Goal: Task Accomplishment & Management: Manage account settings

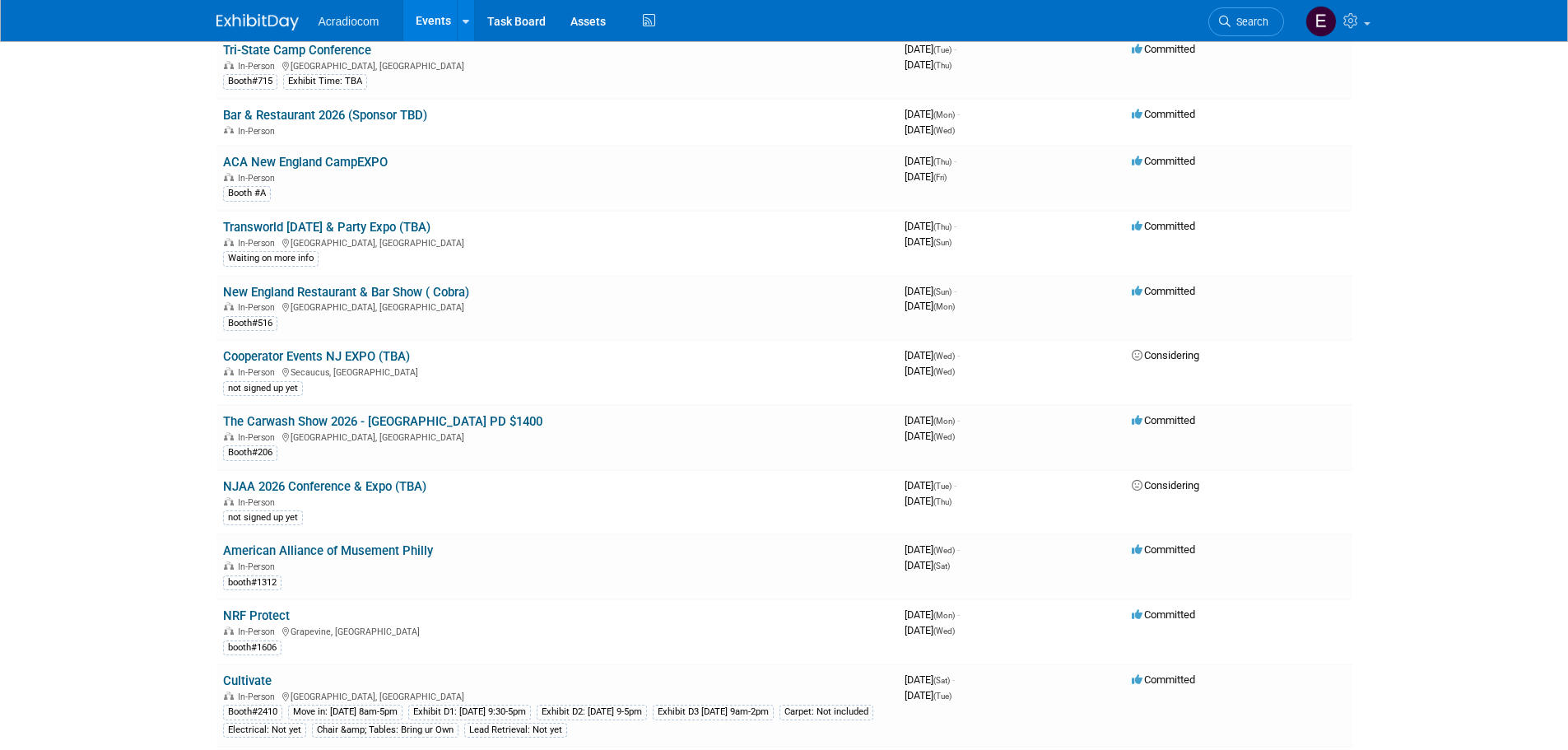
scroll to position [1728, 0]
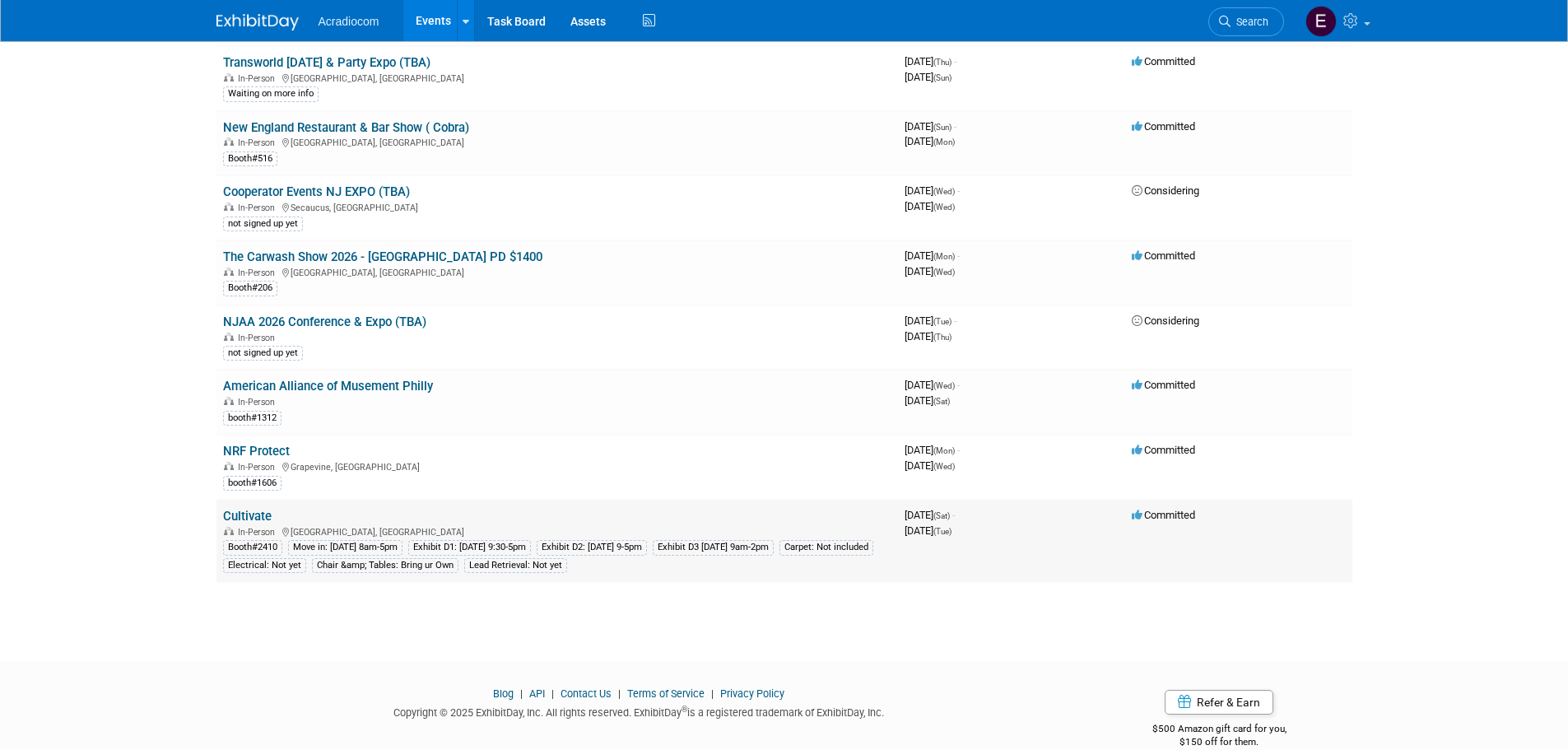
click at [251, 524] on link "Cultivate" at bounding box center [247, 516] width 48 height 15
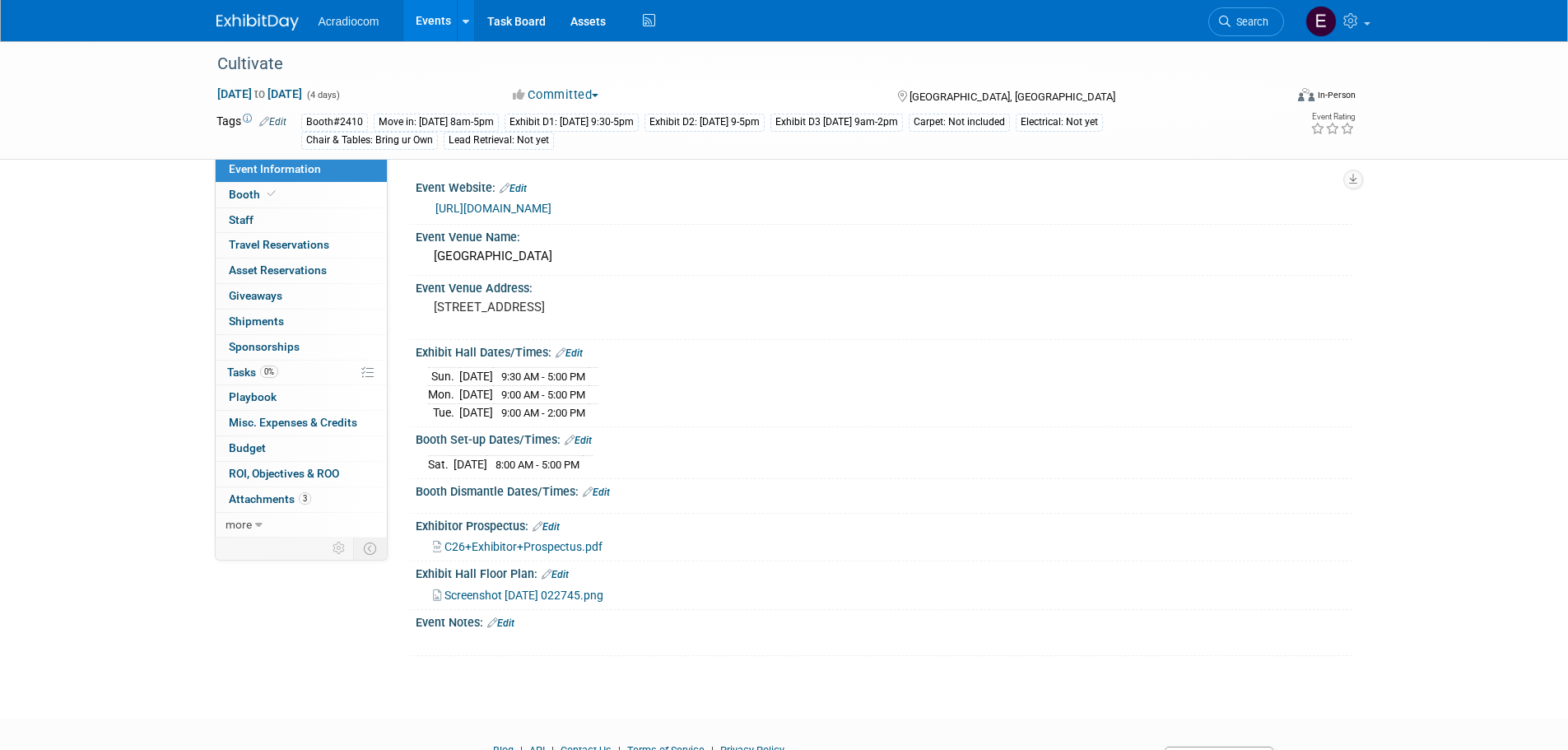
click at [471, 204] on link "https://www.cultivateevent.org/exhibitors" at bounding box center [493, 208] width 116 height 13
click at [284, 377] on link "0% Tasks 0%" at bounding box center [301, 372] width 171 height 25
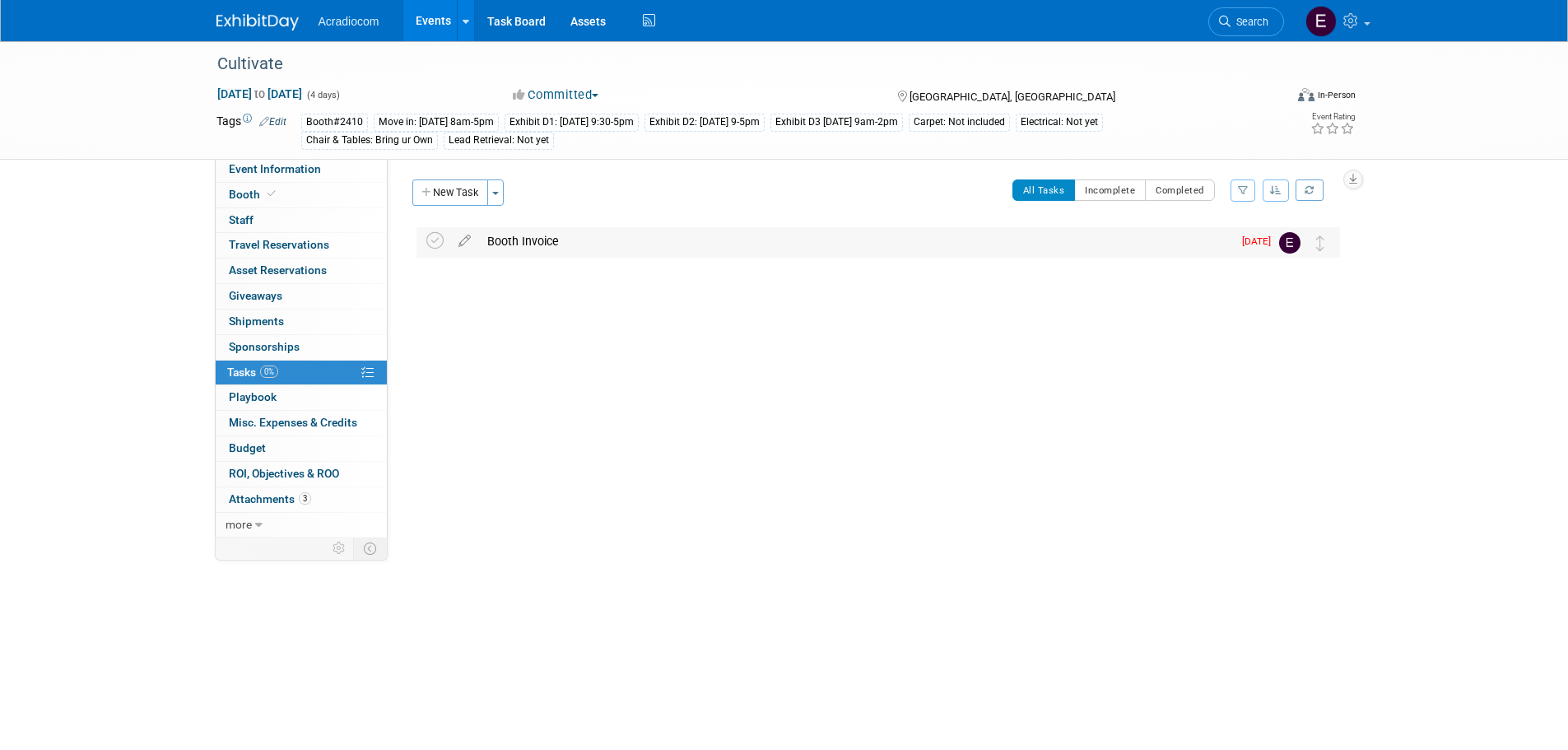
click at [1202, 227] on div "Booth Invoice" at bounding box center [855, 241] width 753 height 28
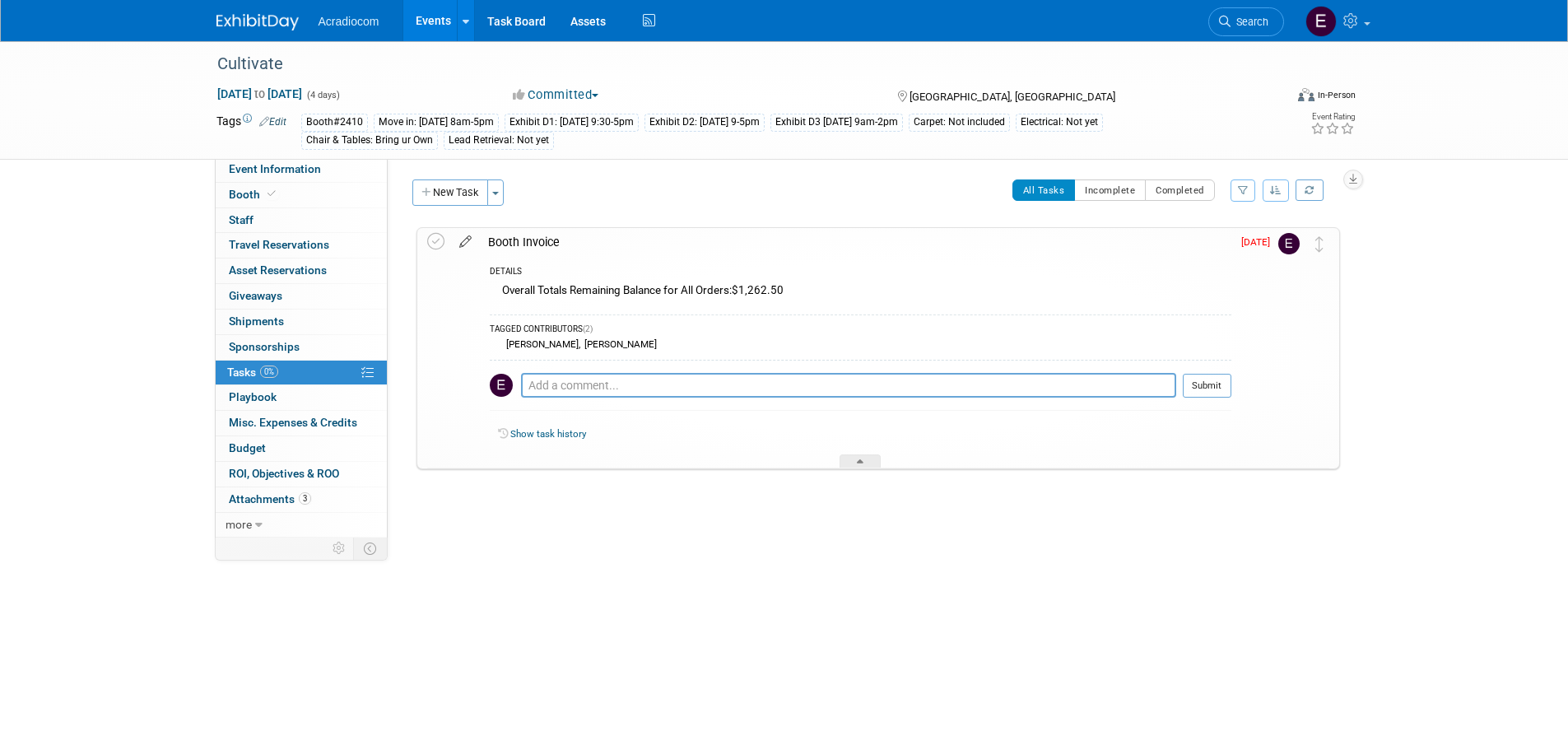
click at [460, 243] on icon at bounding box center [465, 239] width 29 height 20
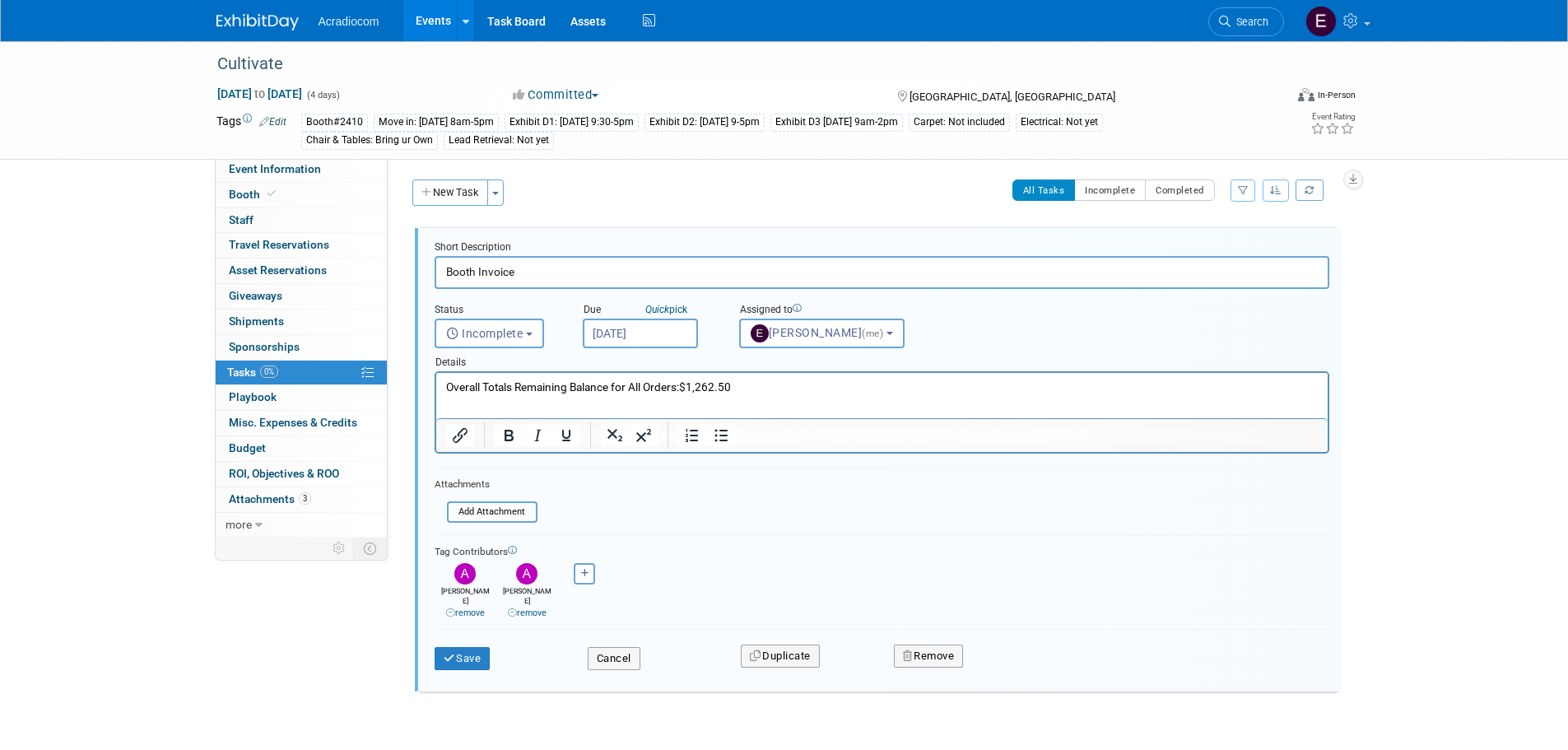
click at [628, 330] on input "Oct 14, 2025" at bounding box center [641, 333] width 115 height 30
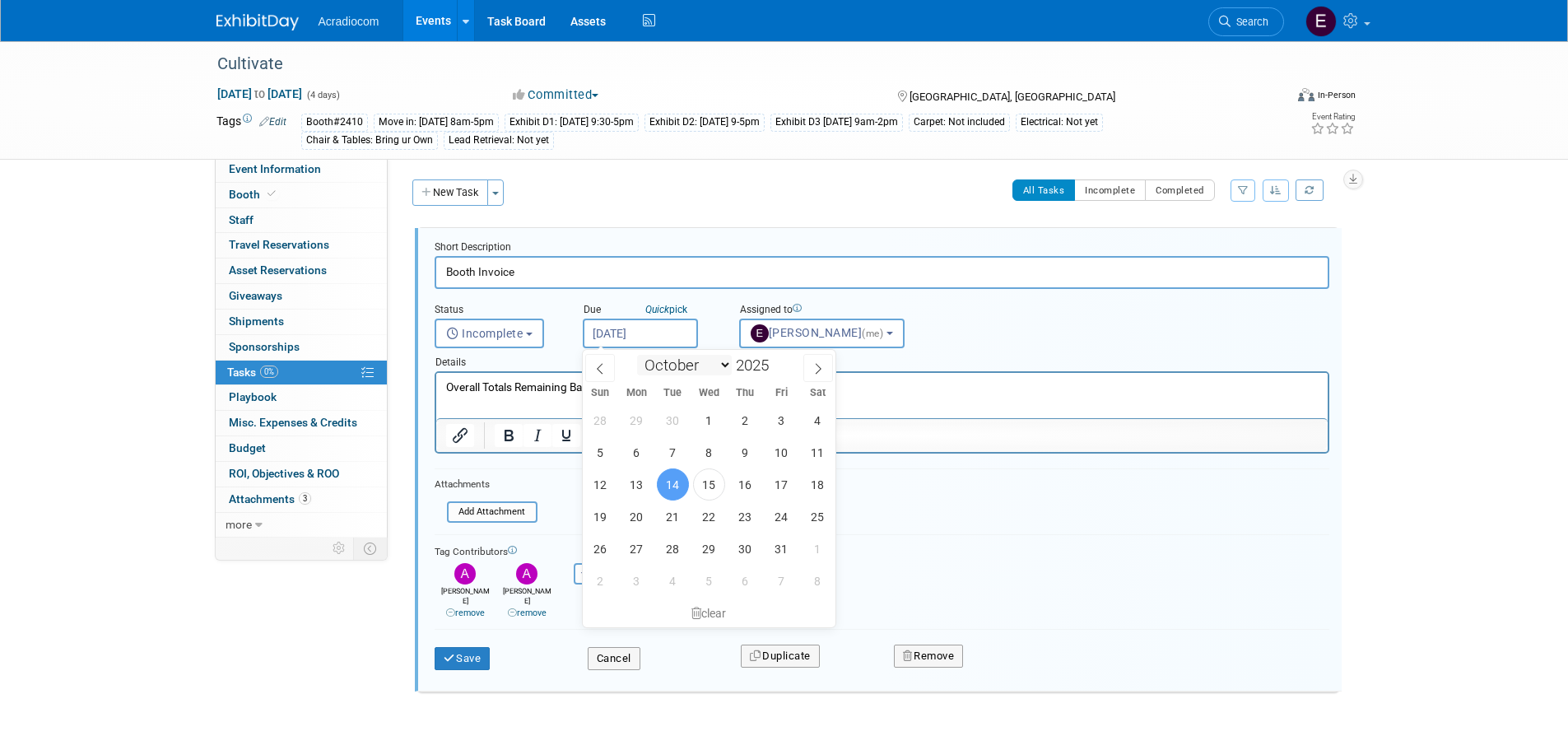
click at [716, 359] on select "January February March April May June July August September October November De…" at bounding box center [684, 365] width 95 height 20
select select "2"
click at [637, 355] on select "January February March April May June July August September October November De…" at bounding box center [684, 365] width 95 height 20
click at [775, 361] on span at bounding box center [775, 360] width 11 height 10
type input "2026"
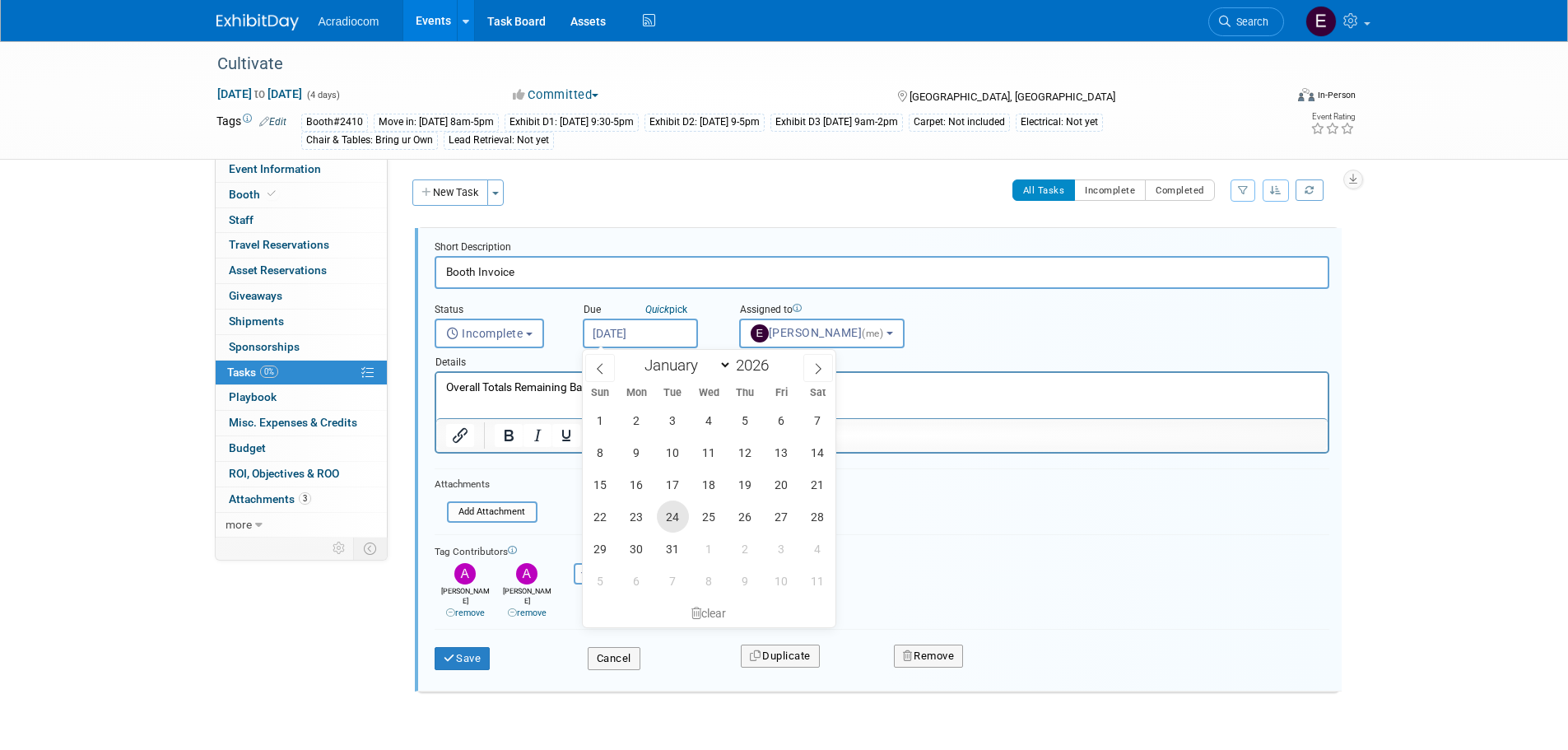
click at [669, 514] on span "24" at bounding box center [673, 516] width 32 height 32
type input "Mar 24, 2026"
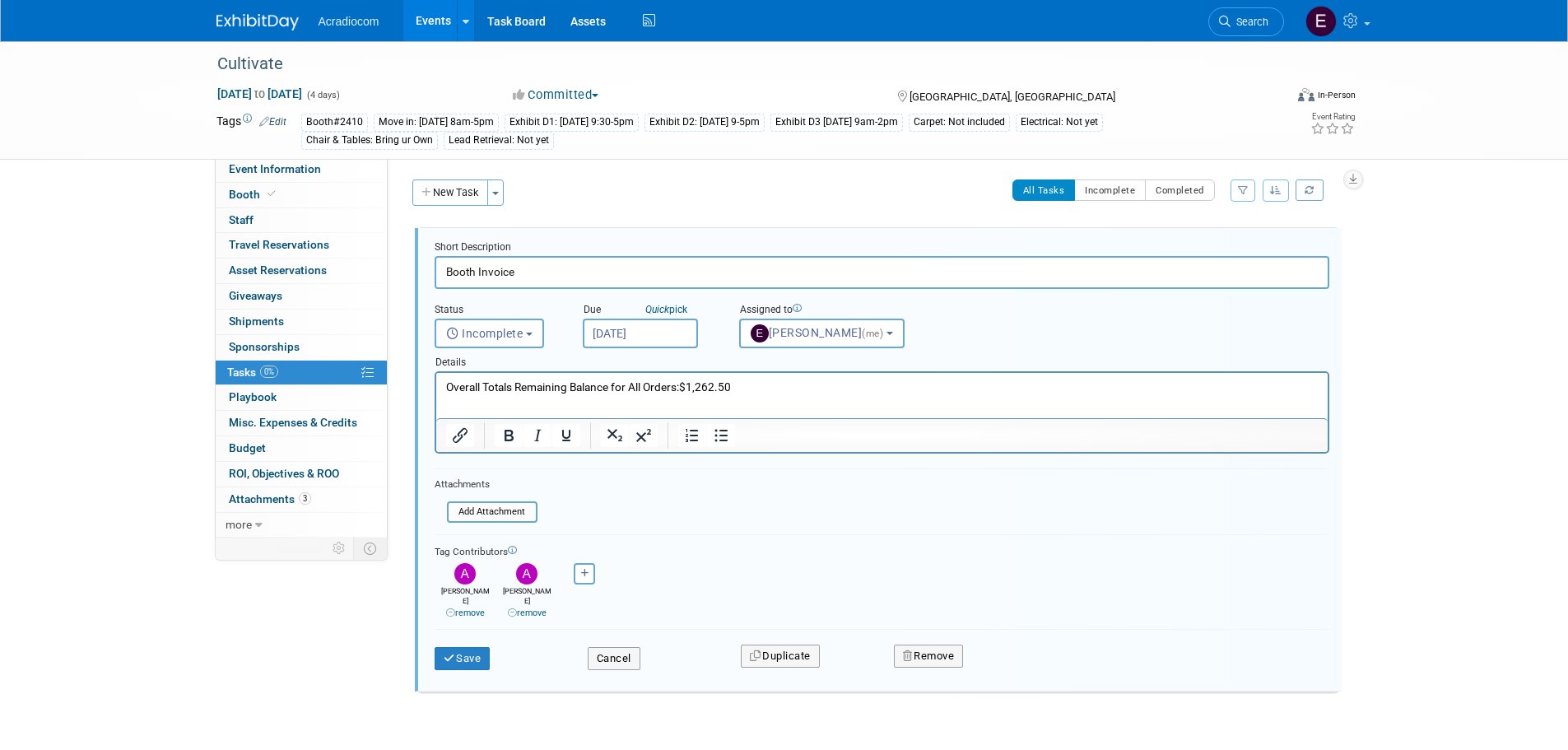
click at [746, 395] on html "Overall Totals Remaining Balance for All Orders:$1,262.50" at bounding box center [881, 384] width 891 height 22
click at [465, 656] on button "Save" at bounding box center [462, 658] width 56 height 23
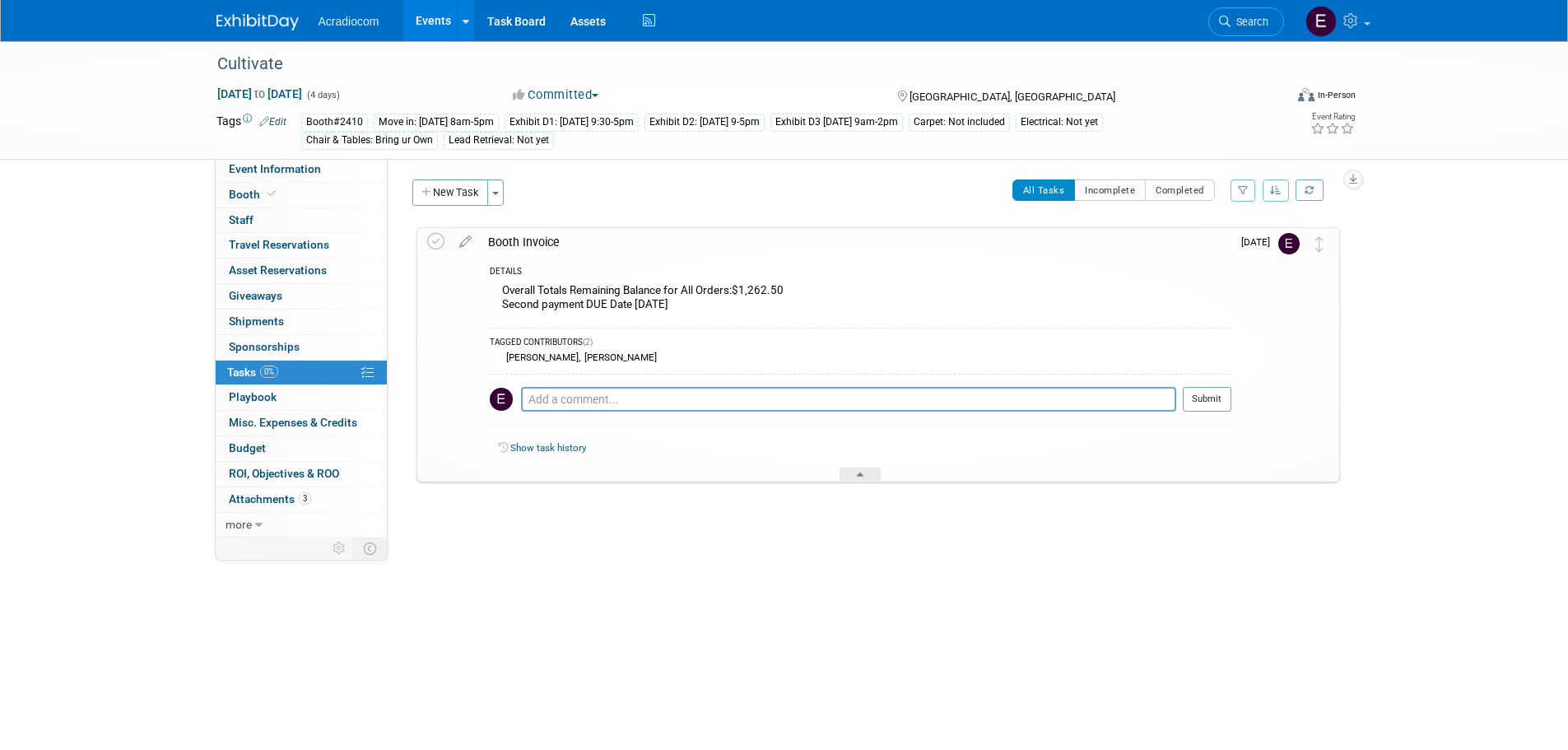
click at [595, 239] on div "Booth Invoice" at bounding box center [856, 242] width 752 height 28
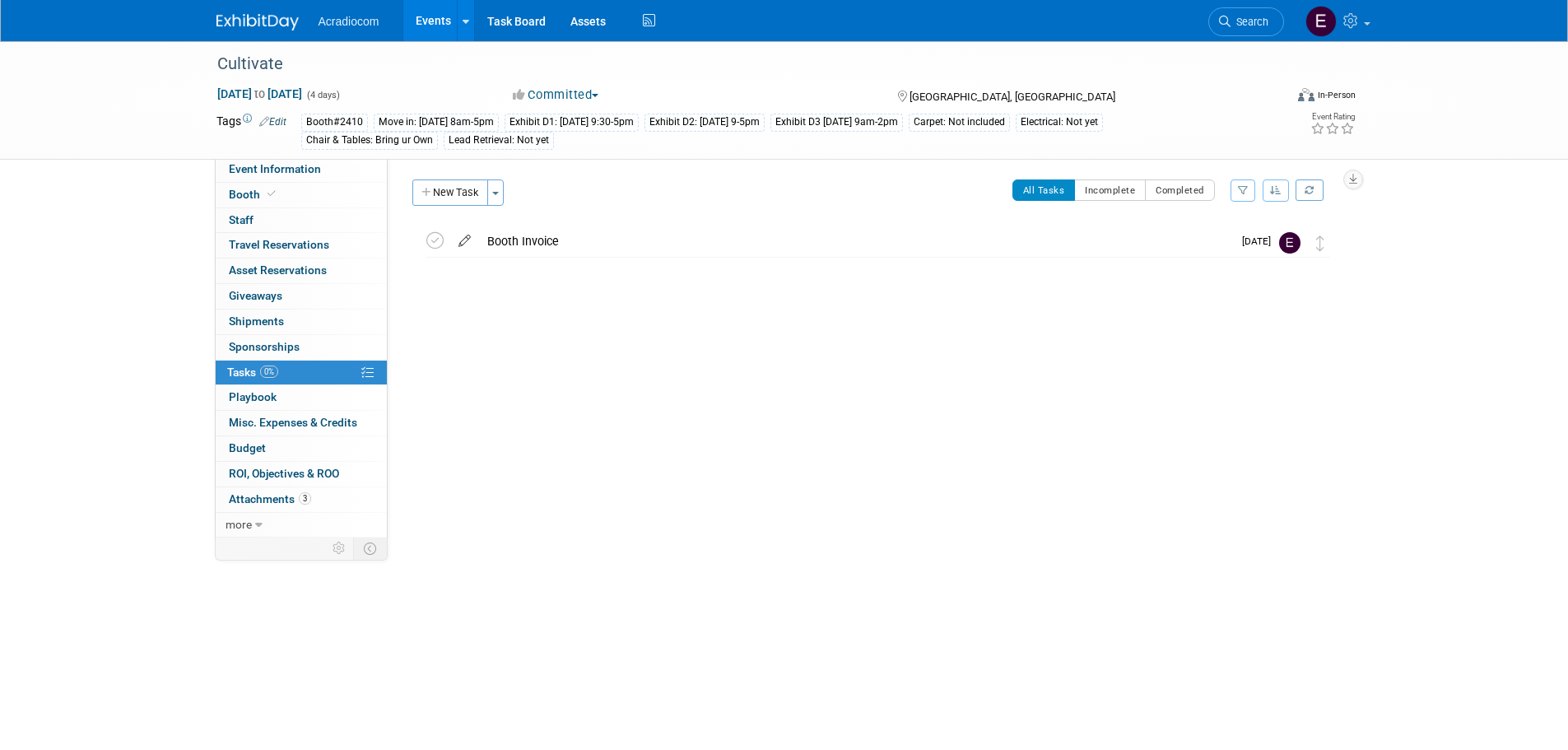
click at [473, 240] on icon at bounding box center [464, 238] width 29 height 20
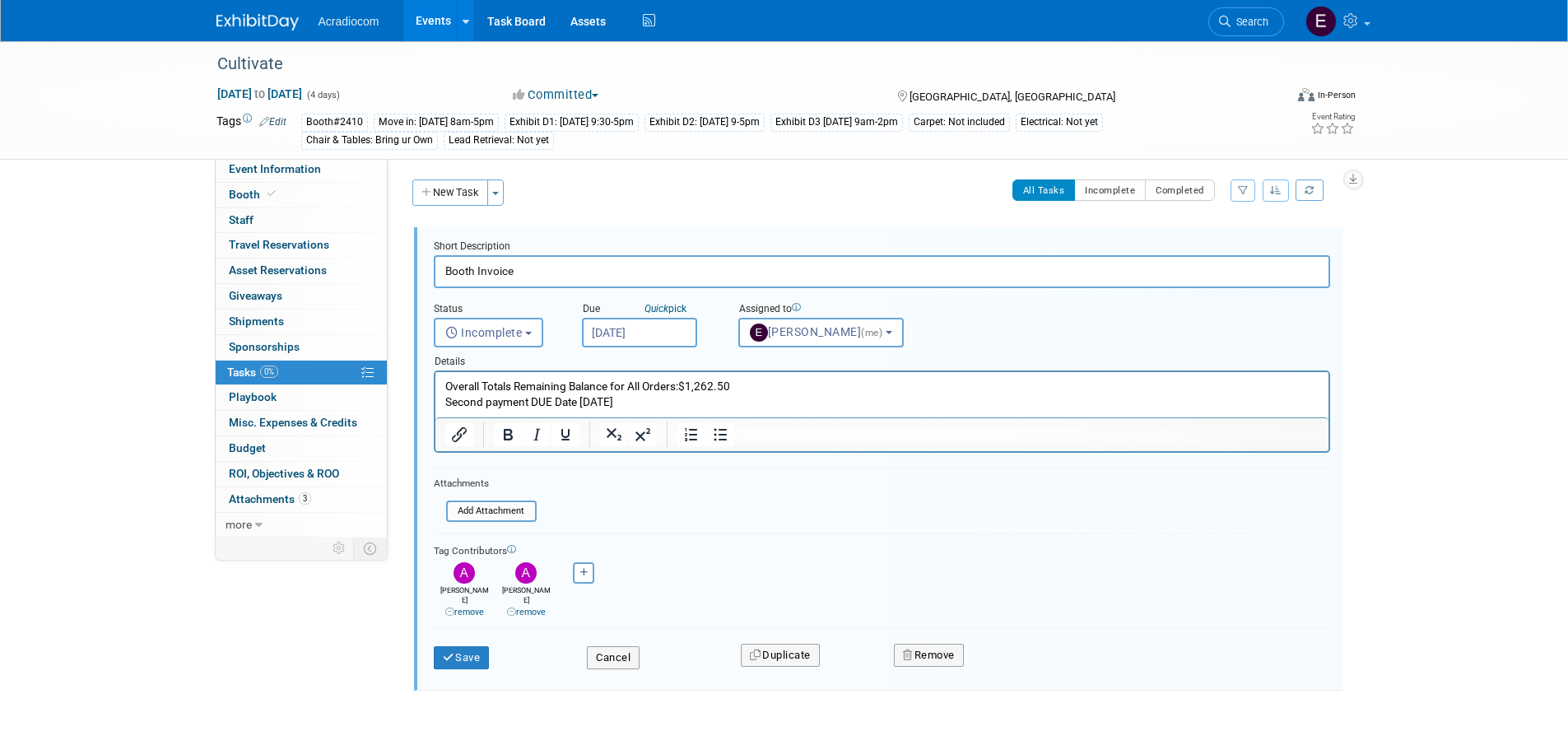
click at [531, 271] on input "Booth Invoice" at bounding box center [882, 271] width 897 height 32
drag, startPoint x: 666, startPoint y: 402, endPoint x: 423, endPoint y: 425, distance: 244.1
click at [434, 410] on html "Overall Totals Remaining Balance for All Orders:$1,262.50 Second payment DUE Da…" at bounding box center [881, 391] width 893 height 38
drag, startPoint x: 485, startPoint y: 410, endPoint x: 468, endPoint y: 400, distance: 19.7
click at [468, 400] on p "Overall Totals Remaining Balance for All Orders:$1,262.50 Second payment DUE Da…" at bounding box center [882, 394] width 875 height 32
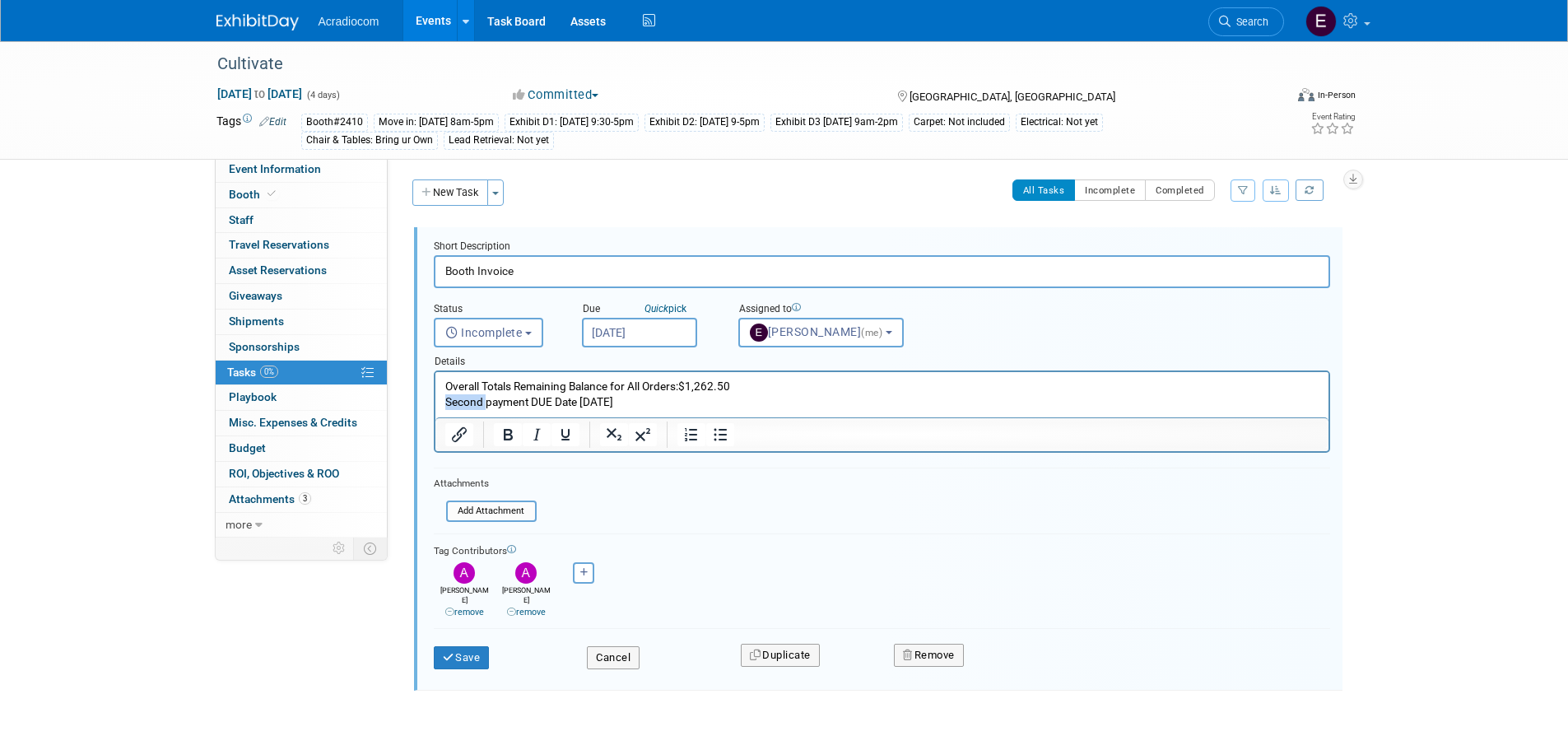
click at [468, 400] on p "Overall Totals Remaining Balance for All Orders:$1,262.50 Second payment DUE Da…" at bounding box center [882, 394] width 875 height 32
copy p "Second payment DUE Date March 27, 2026"
click at [521, 280] on input "Booth Invoice" at bounding box center [882, 271] width 897 height 32
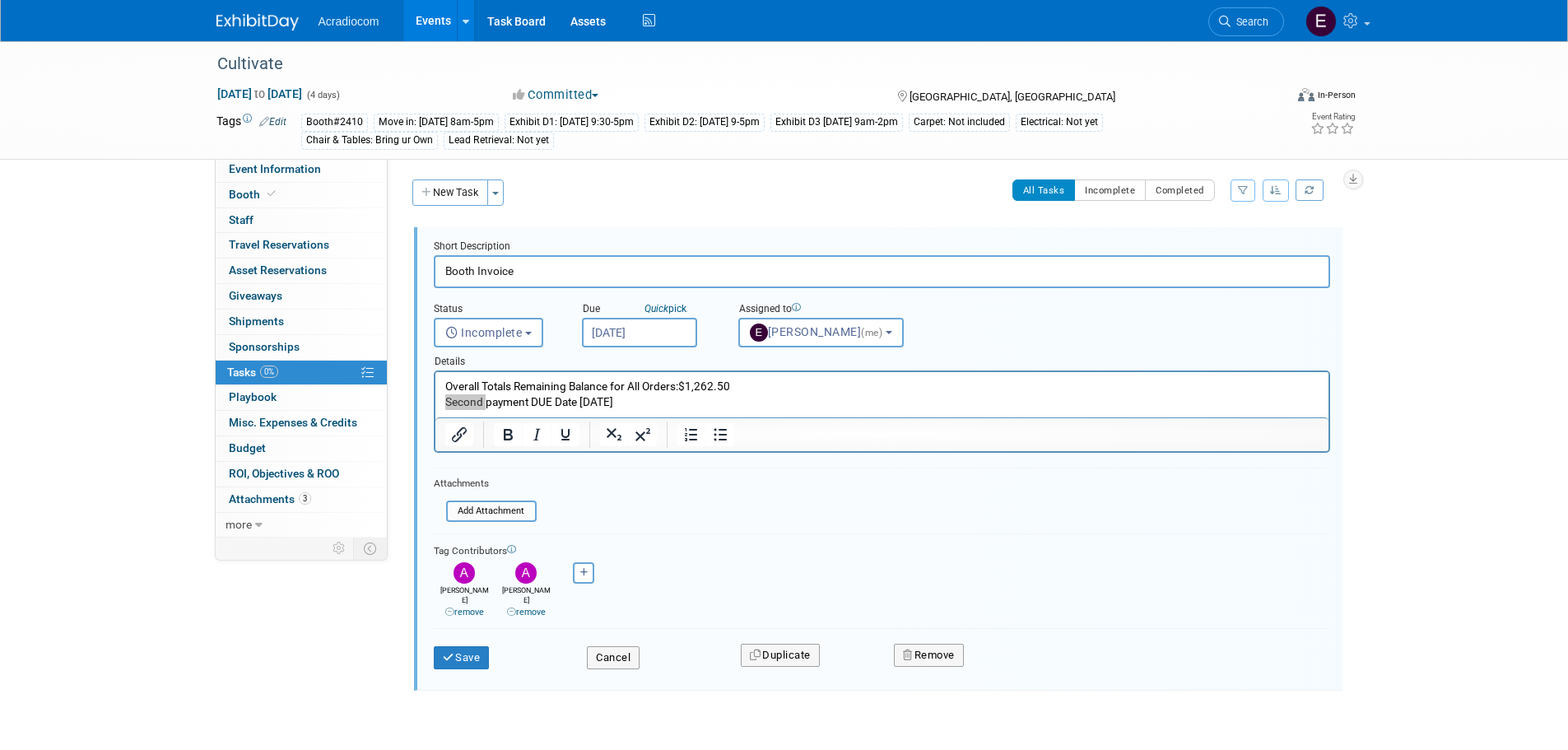
click at [532, 279] on input "Booth Invoice" at bounding box center [882, 271] width 897 height 32
type input "Booth Invoice Second payment DUE Date March 27, 2026"
click at [640, 408] on p "Overall Totals Remaining Balance for All Orders:$1,262.50 Second payment DUE Da…" at bounding box center [882, 394] width 875 height 32
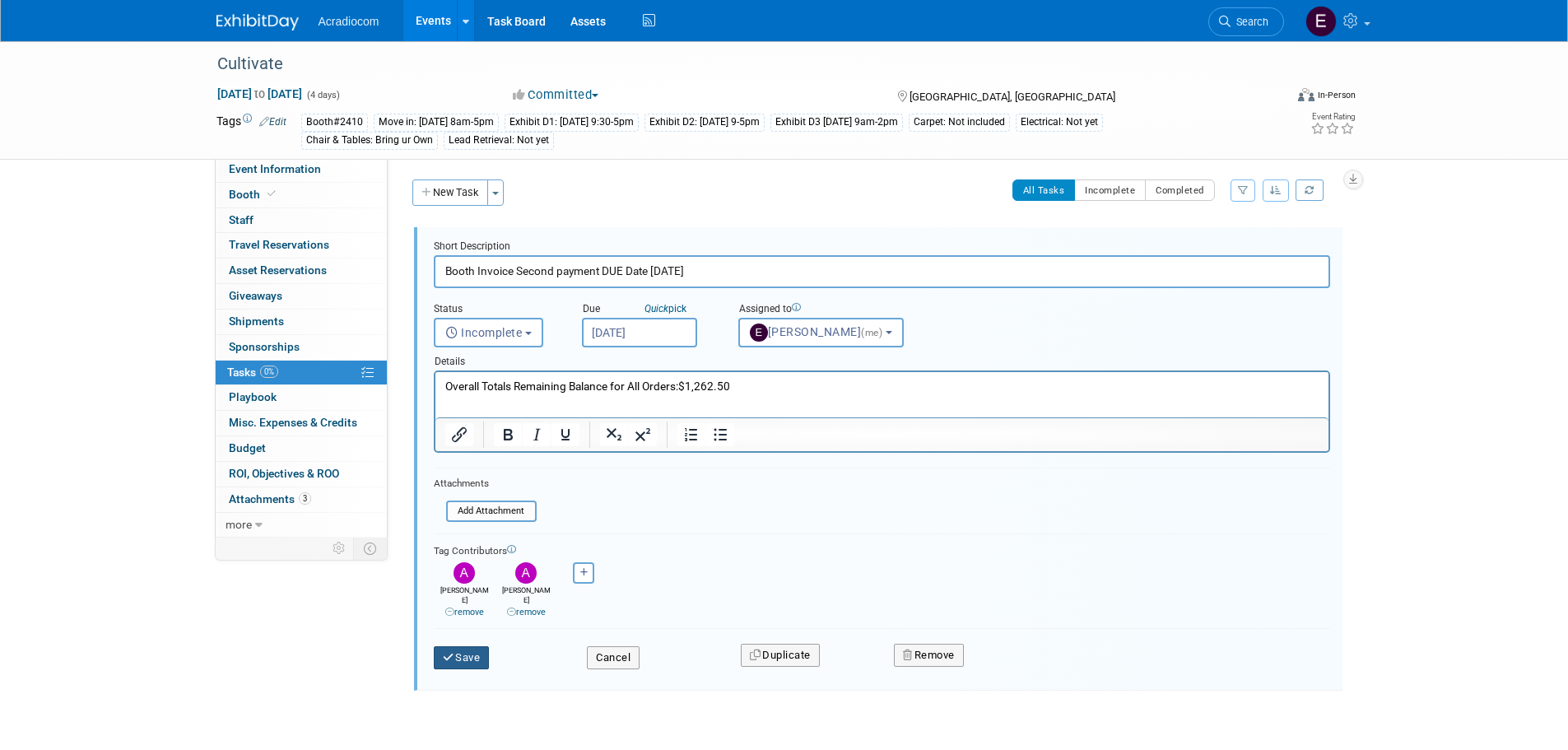
click at [480, 653] on button "Save" at bounding box center [461, 657] width 56 height 23
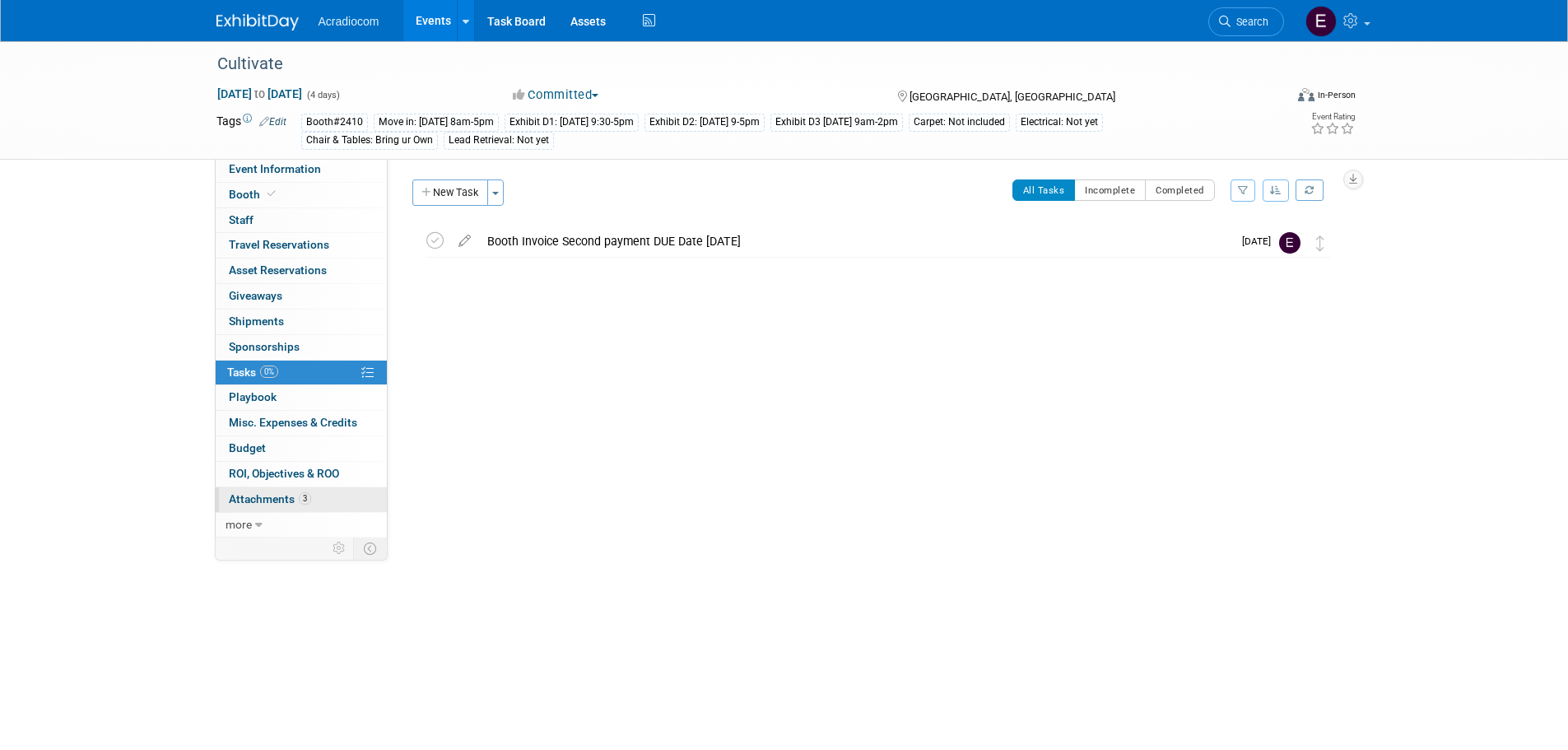
click at [302, 503] on span "3" at bounding box center [305, 498] width 12 height 12
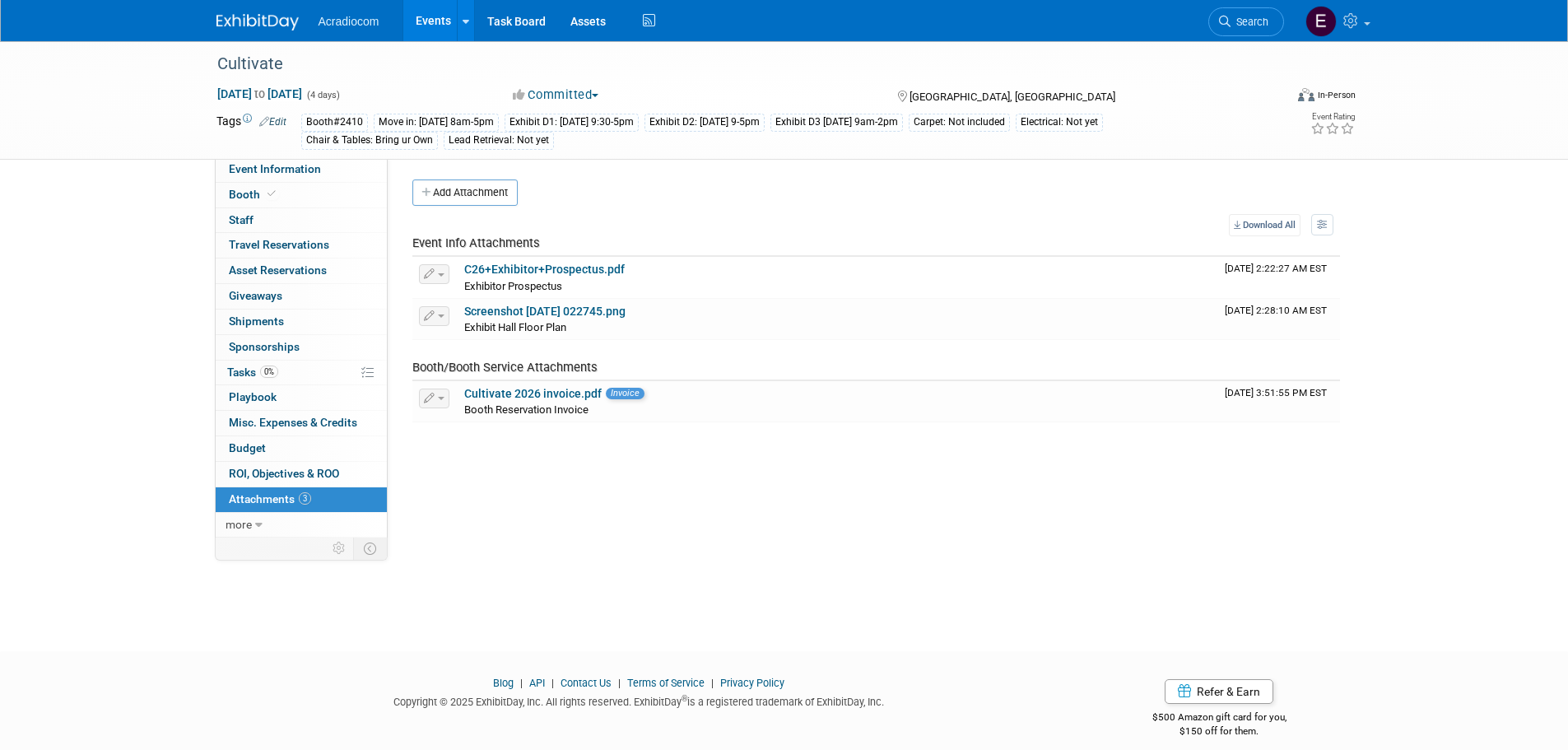
click at [231, 16] on img at bounding box center [257, 22] width 83 height 17
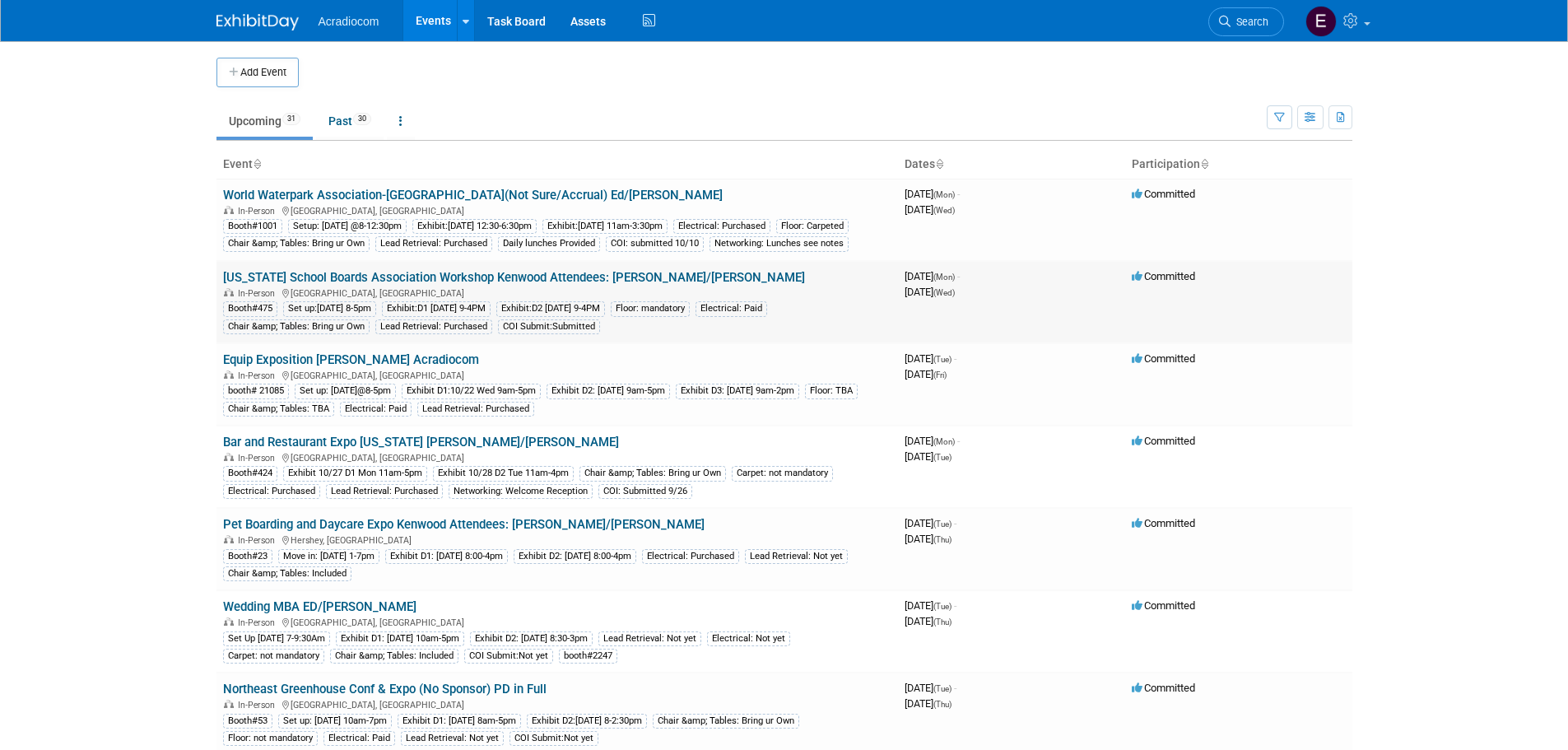
click at [376, 285] on link "[US_STATE] School Boards Association Workshop Kenwood Attendees: [PERSON_NAME]/…" at bounding box center [513, 278] width 582 height 15
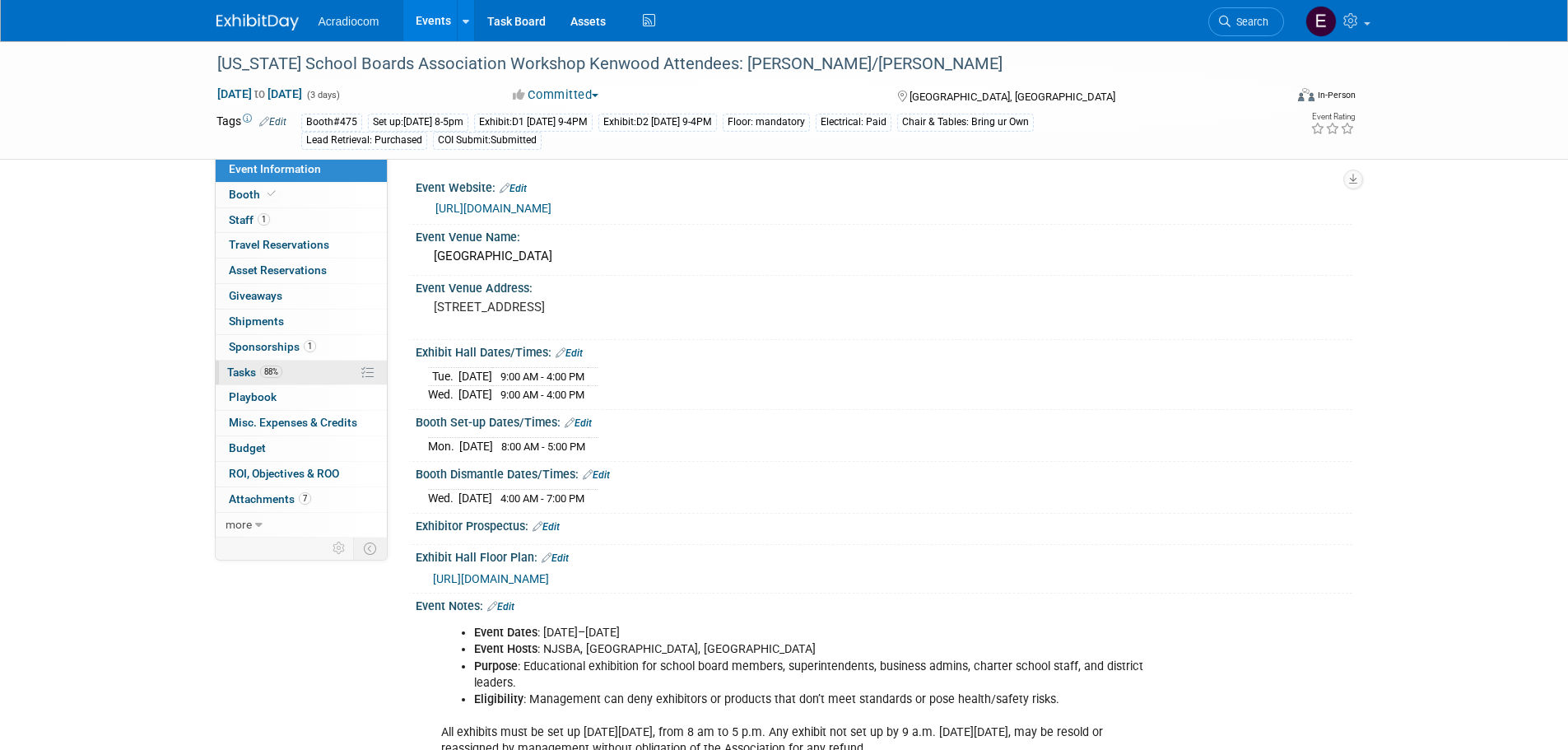
click at [288, 368] on link "88% Tasks 88%" at bounding box center [301, 372] width 171 height 25
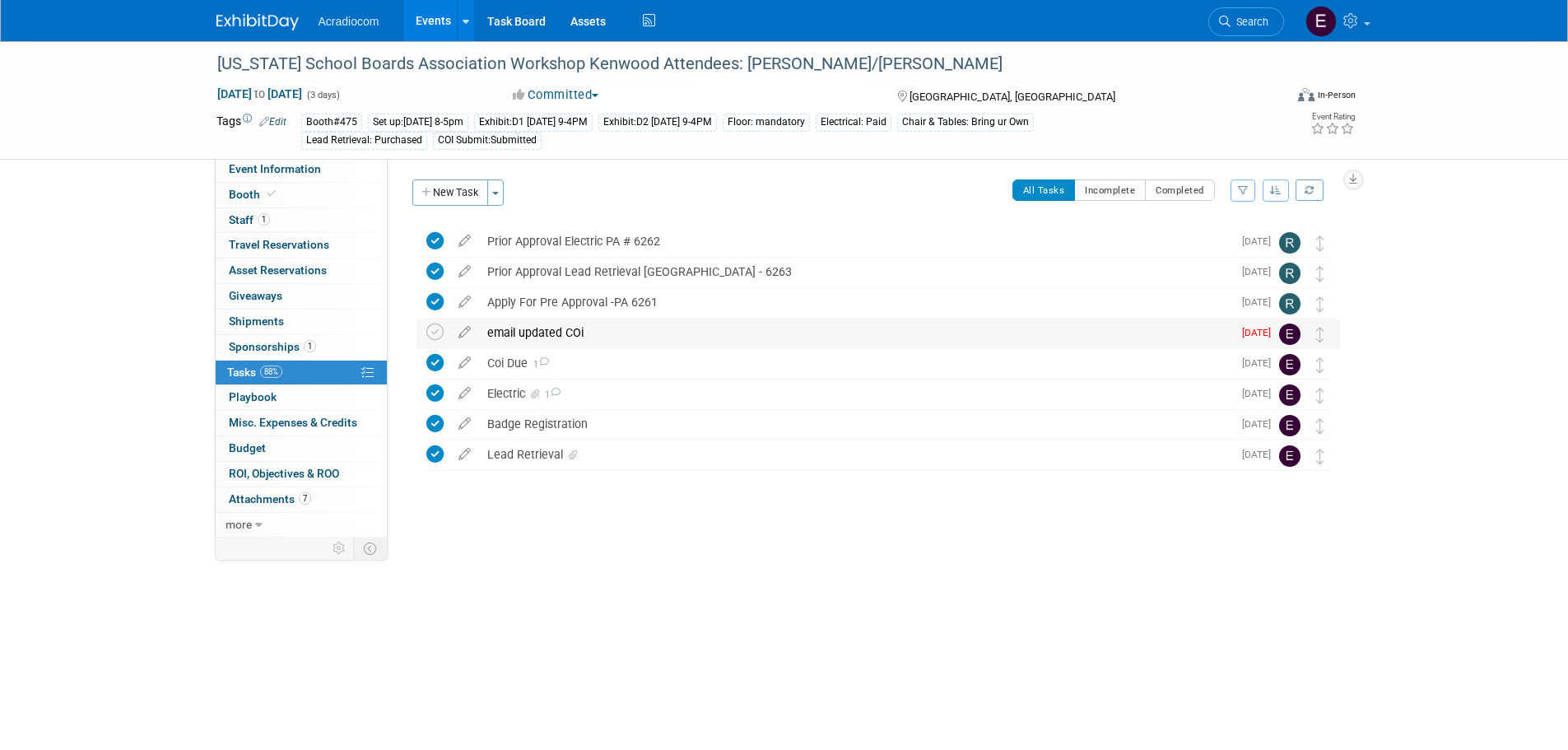
click at [643, 334] on div "email updated COi" at bounding box center [855, 332] width 753 height 28
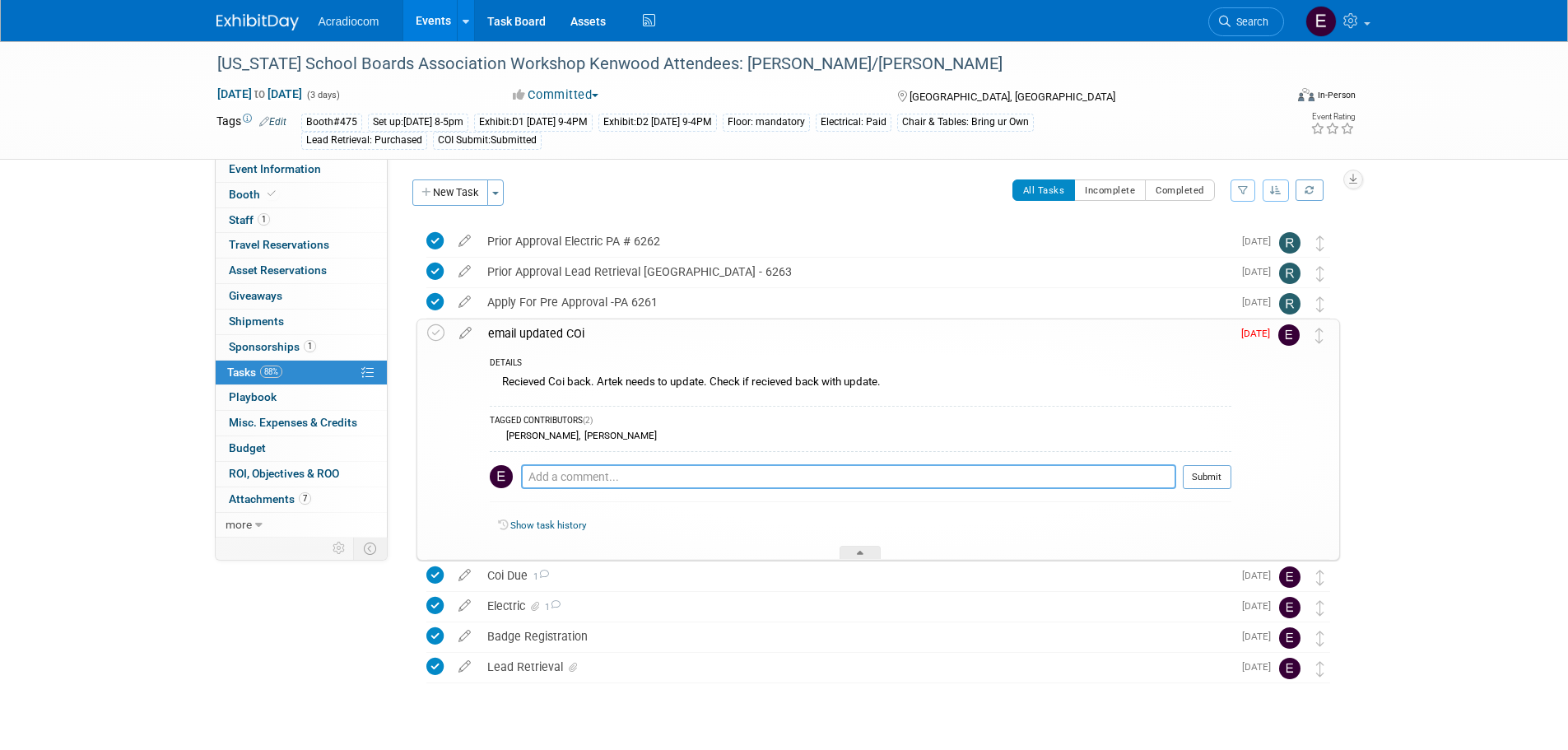
click at [682, 483] on textarea at bounding box center [849, 476] width 655 height 25
type textarea "emailed Artek following up on request"
click at [1214, 476] on button "Submit" at bounding box center [1207, 477] width 48 height 25
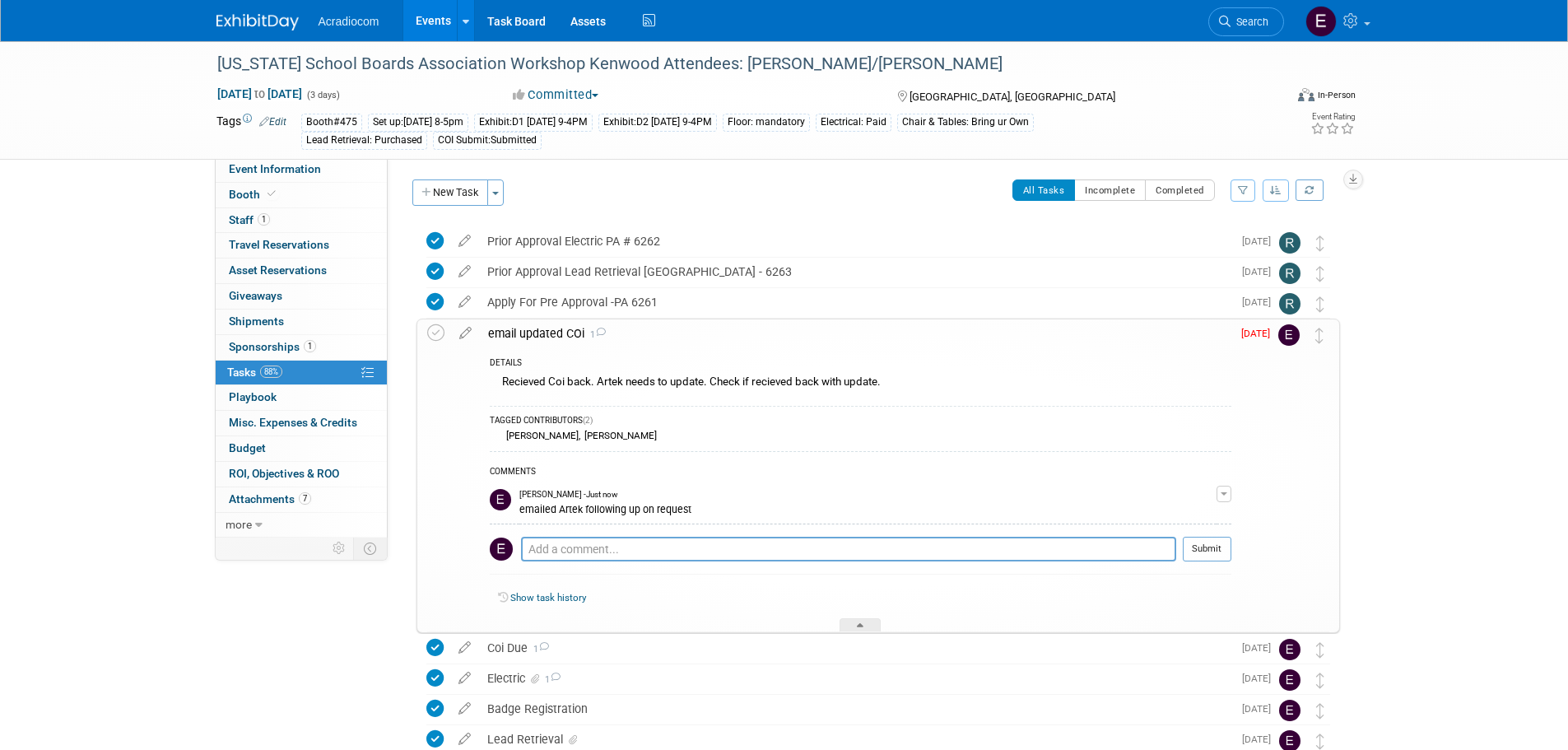
click at [651, 507] on div "emailed Artek following up on request" at bounding box center [868, 508] width 697 height 16
click at [757, 511] on div "emailed Artek following up on request" at bounding box center [868, 508] width 697 height 16
click at [1222, 485] on button "button" at bounding box center [1225, 494] width 15 height 17
click at [1182, 511] on link "Edit Comment" at bounding box center [1166, 517] width 130 height 23
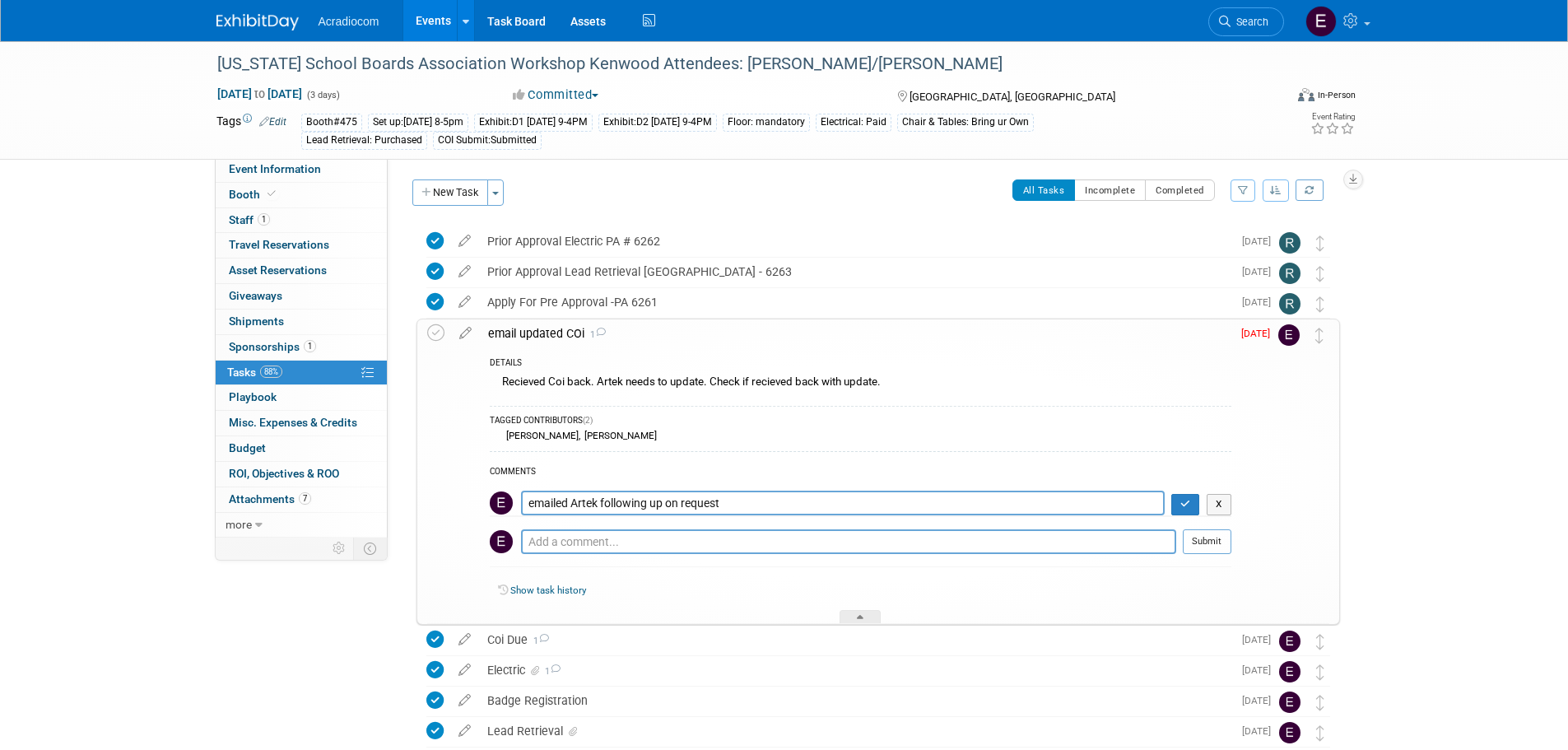
click at [799, 498] on textarea "emailed Artek following up on request" at bounding box center [842, 503] width 643 height 25
type textarea "emailed Artek following up on request, pushing task scheduled Oct 14th to Octob…"
click at [1179, 505] on button "button" at bounding box center [1186, 504] width 29 height 21
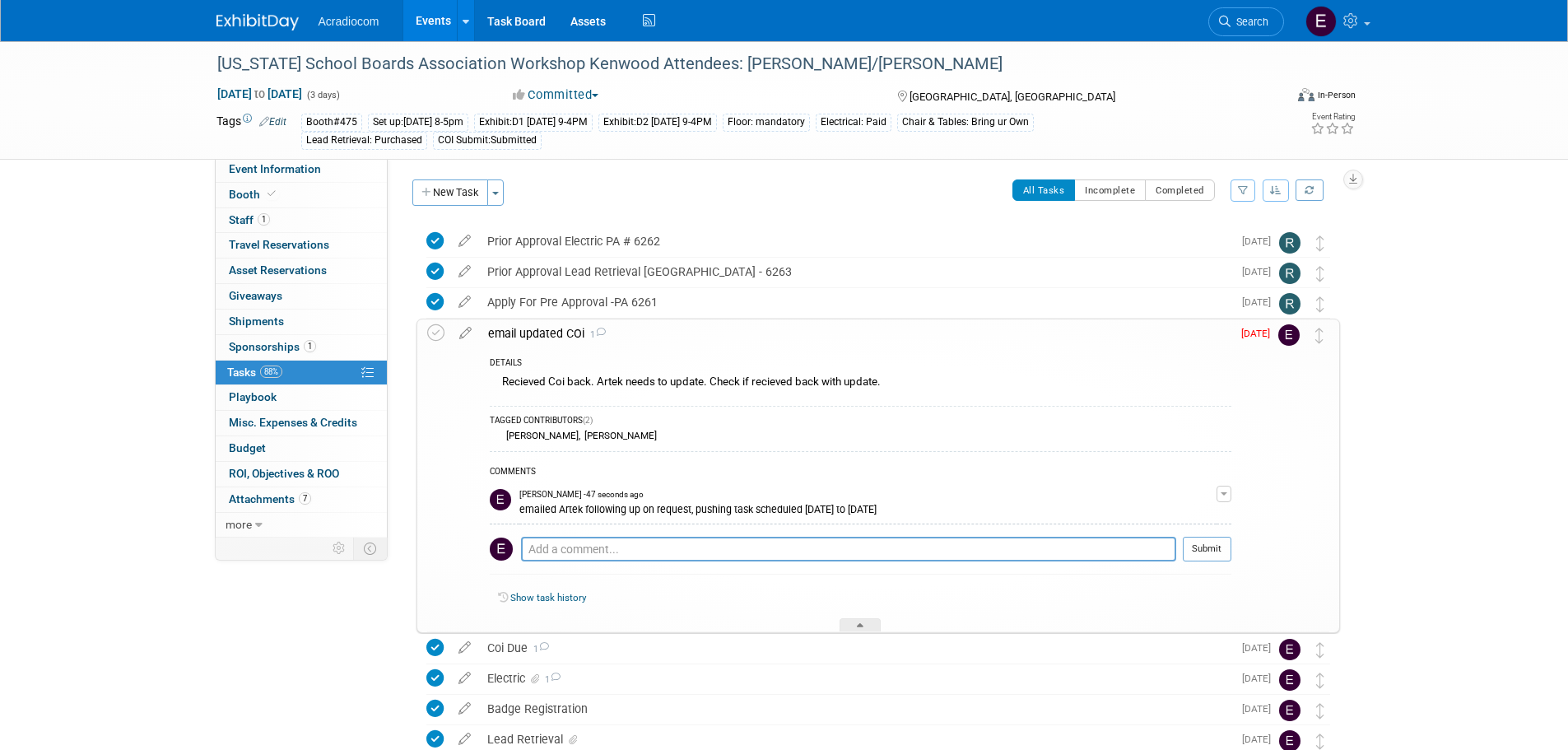
click at [570, 334] on div "email updated COi 1" at bounding box center [856, 333] width 752 height 28
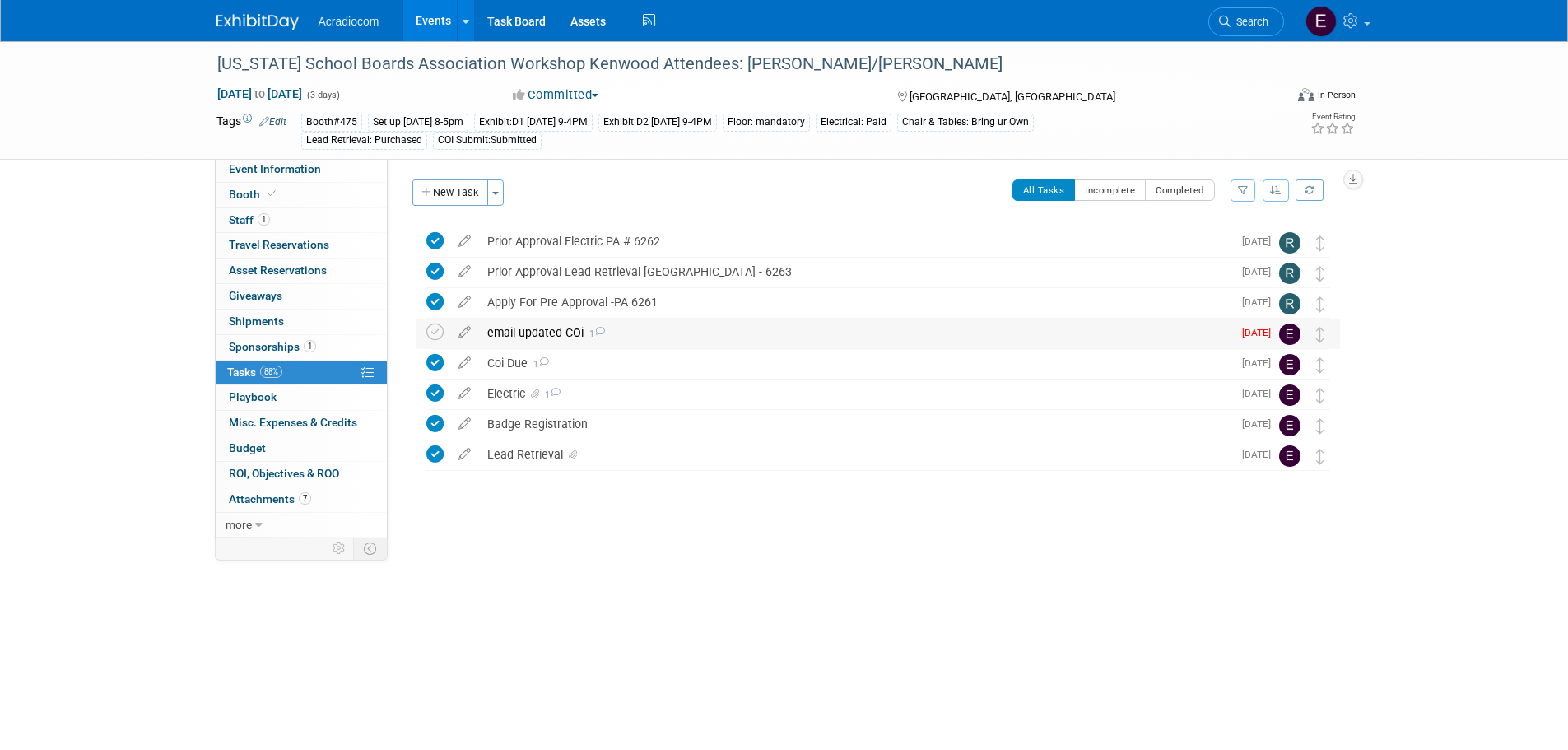
click at [571, 335] on div "email updated COi 1" at bounding box center [855, 332] width 753 height 28
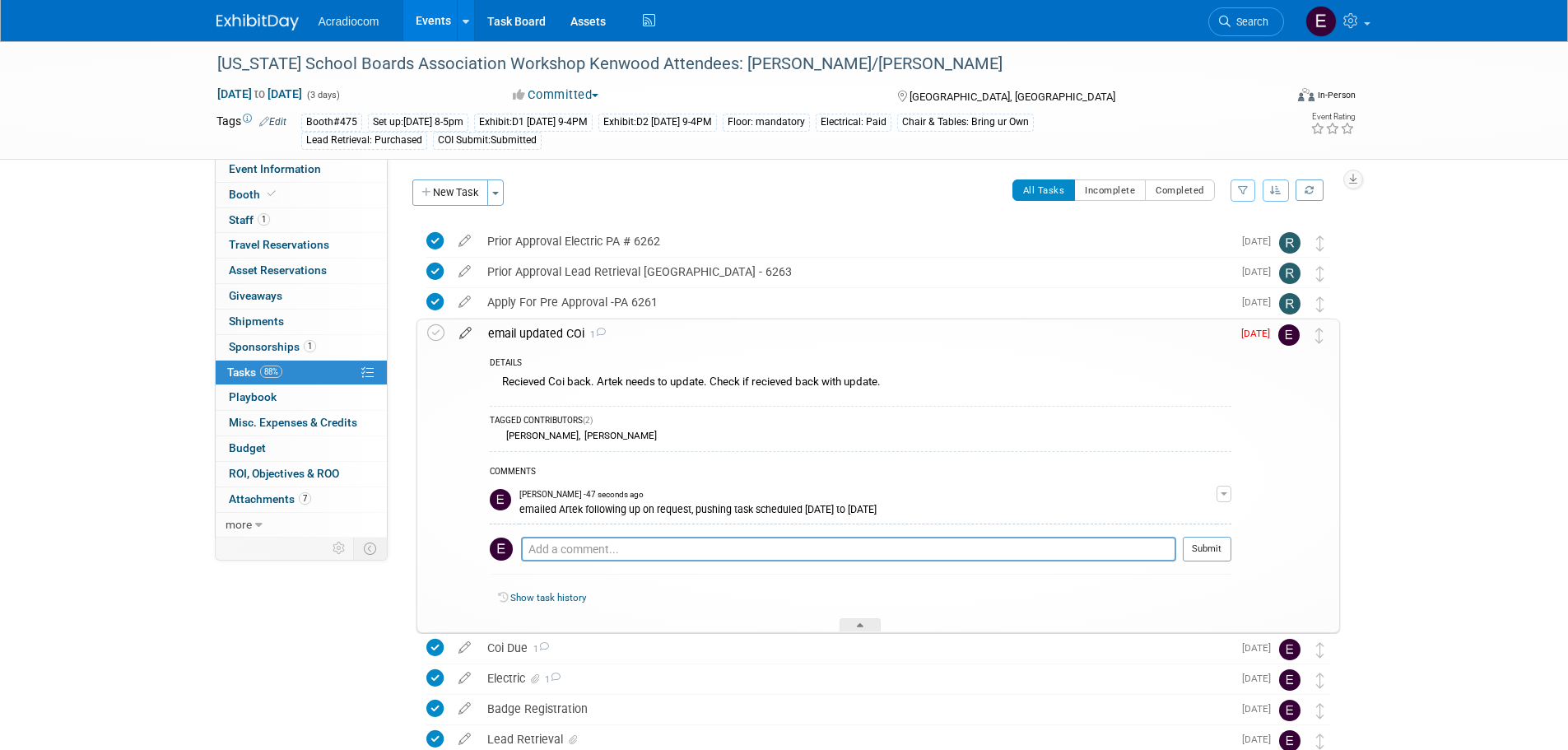
click at [477, 326] on icon at bounding box center [465, 330] width 29 height 20
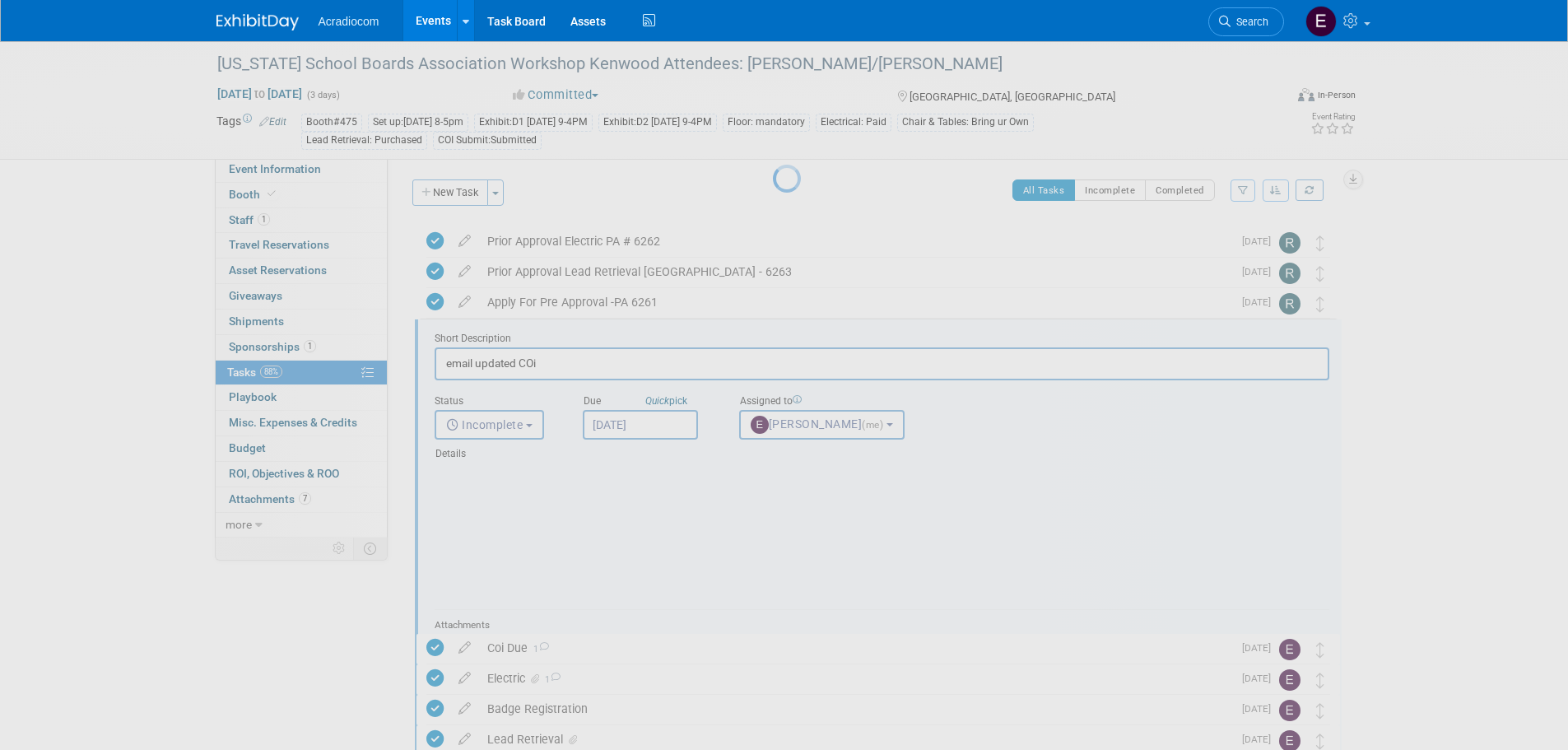
click at [773, 329] on div at bounding box center [784, 375] width 23 height 750
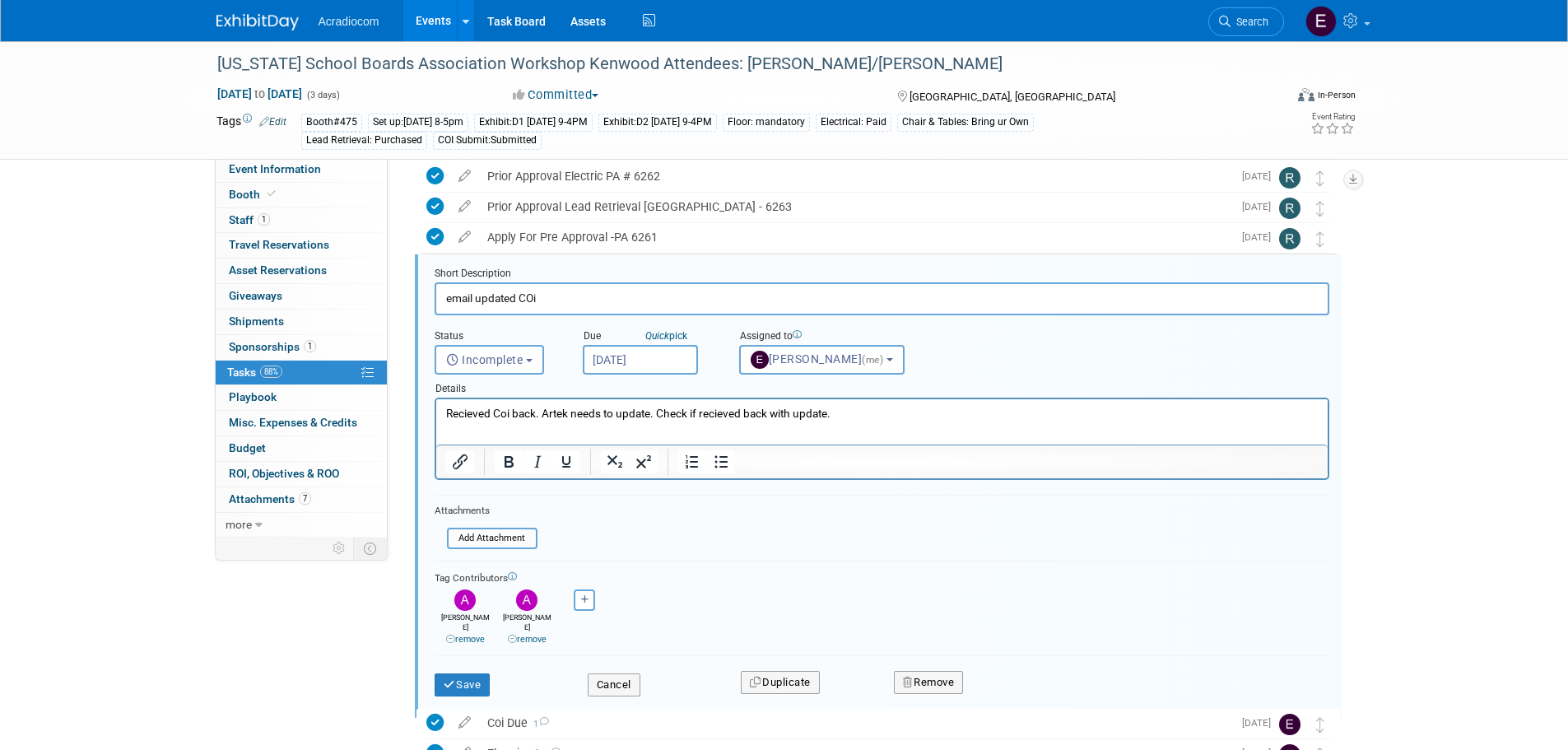
click at [869, 415] on p "Recieved Coi back. Artek needs to update. Check if recieved back with update." at bounding box center [882, 413] width 873 height 16
click at [632, 373] on body "Acradiocom Events Add Event Bulk Upload Events Shareable Event Boards Recently …" at bounding box center [784, 310] width 1568 height 750
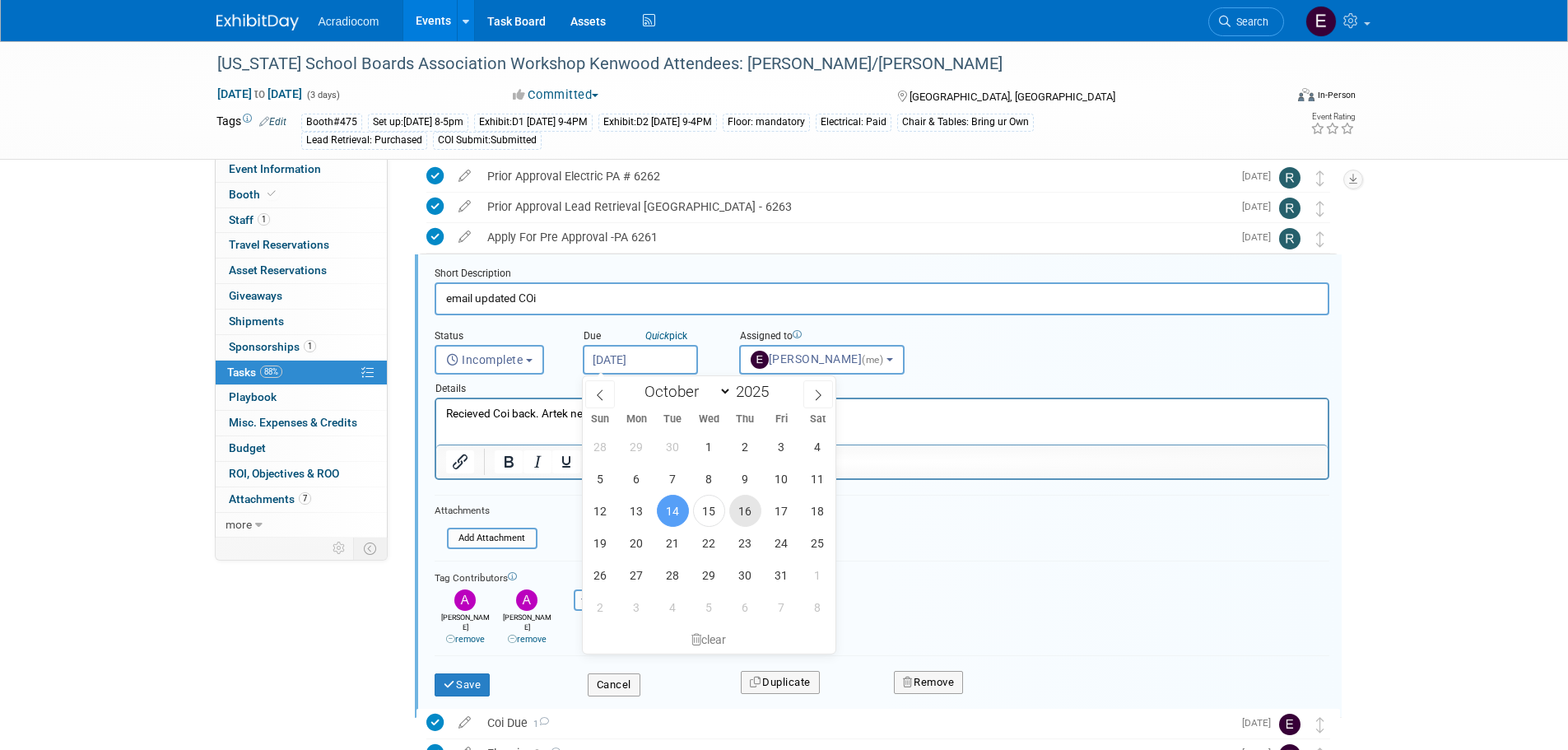
click at [736, 504] on span "16" at bounding box center [745, 511] width 32 height 32
type input "Oct 16, 2025"
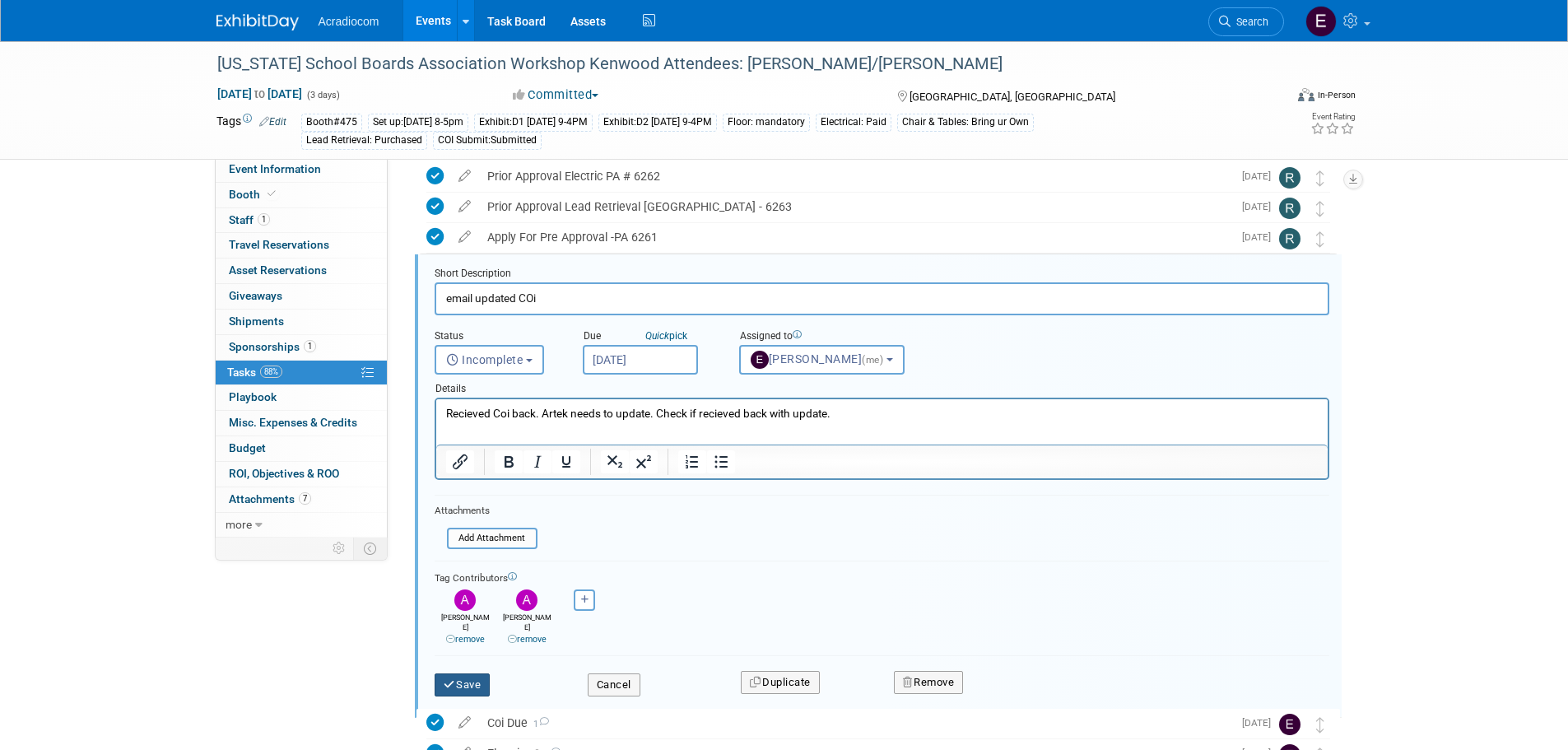
click at [477, 679] on button "Save" at bounding box center [462, 684] width 56 height 23
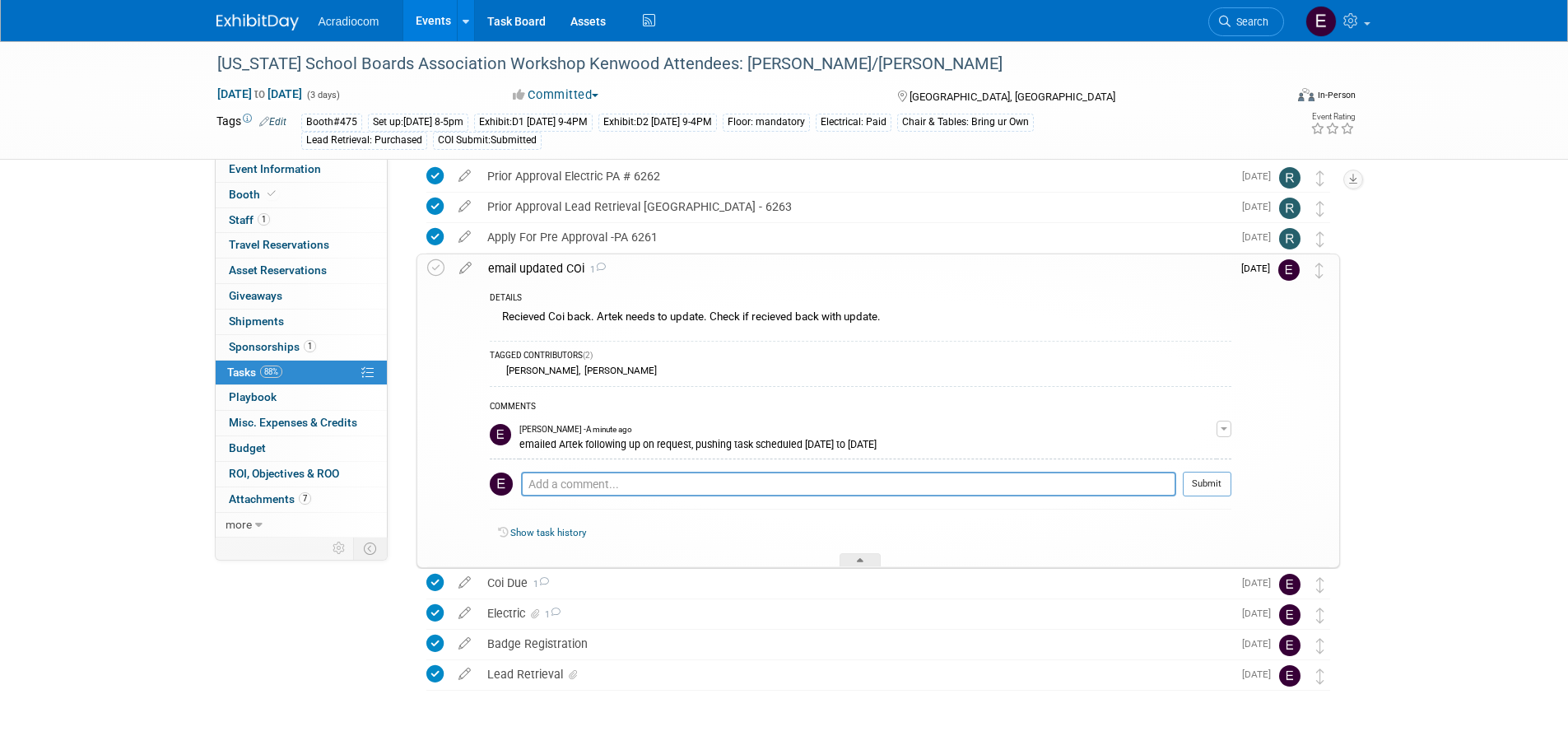
click at [270, 14] on img at bounding box center [257, 22] width 83 height 17
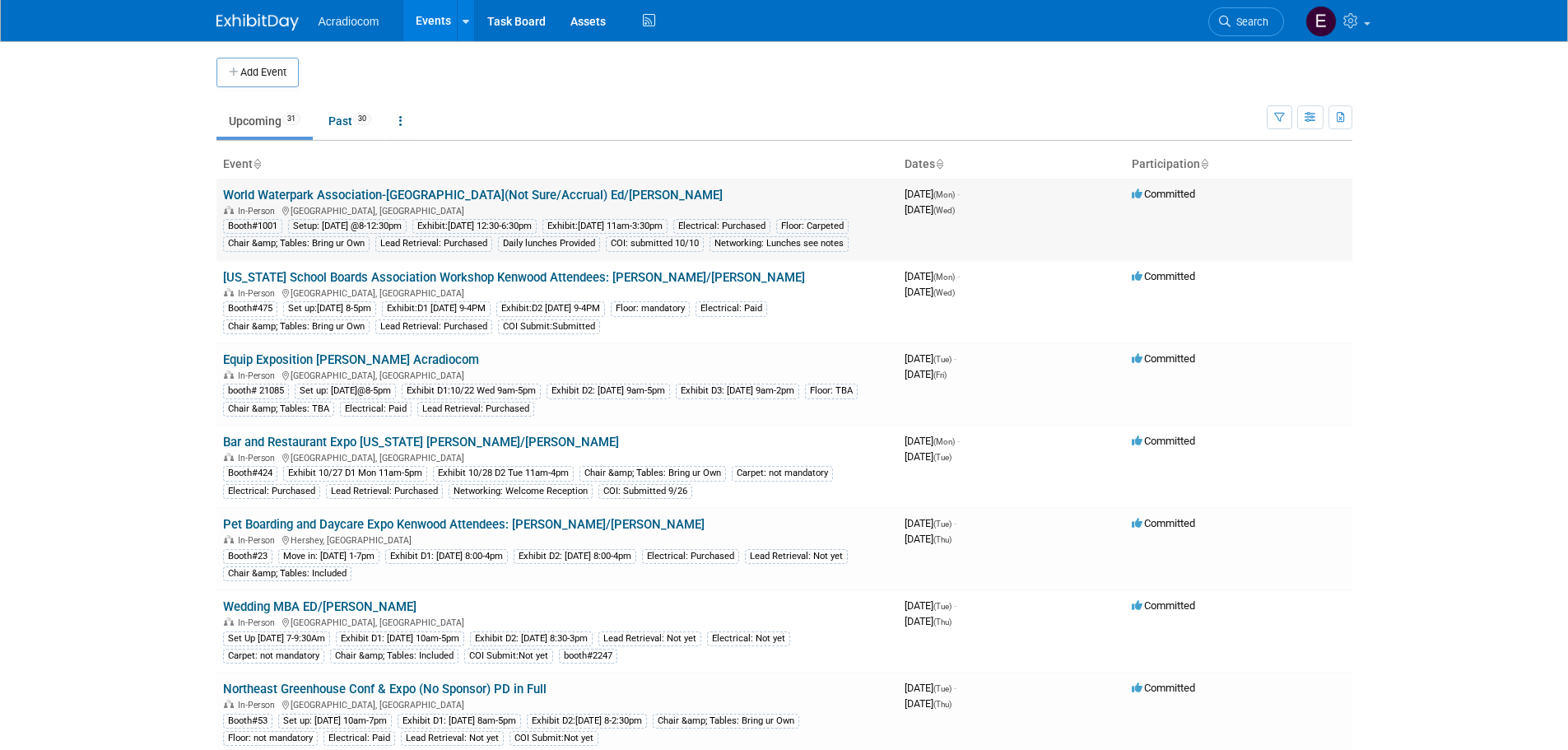
click at [416, 193] on link "World Waterpark Association-[GEOGRAPHIC_DATA](Not Sure/Accrual) Ed/[PERSON_NAME]" at bounding box center [473, 195] width 499 height 15
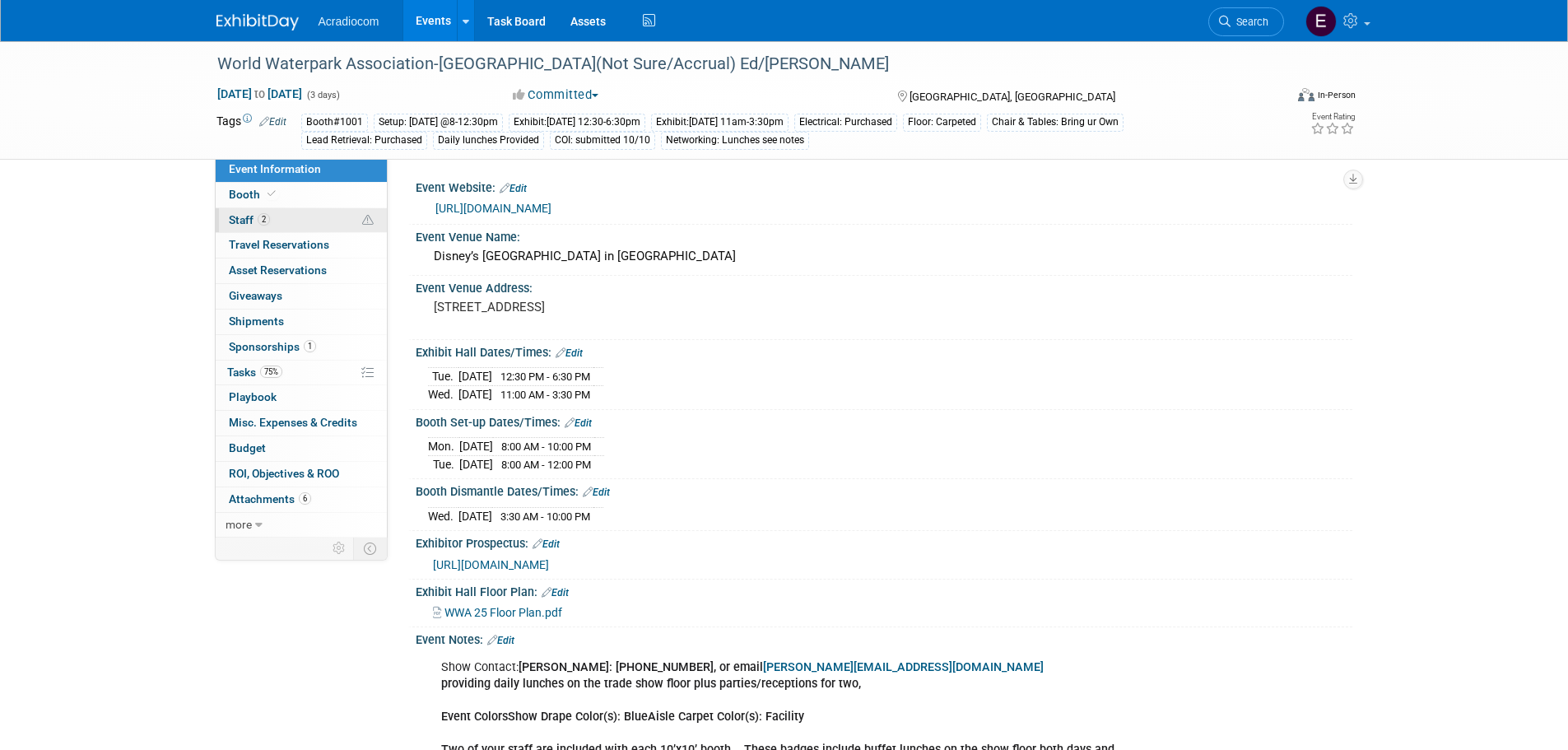
click at [303, 213] on link "2 Staff 2" at bounding box center [301, 220] width 171 height 25
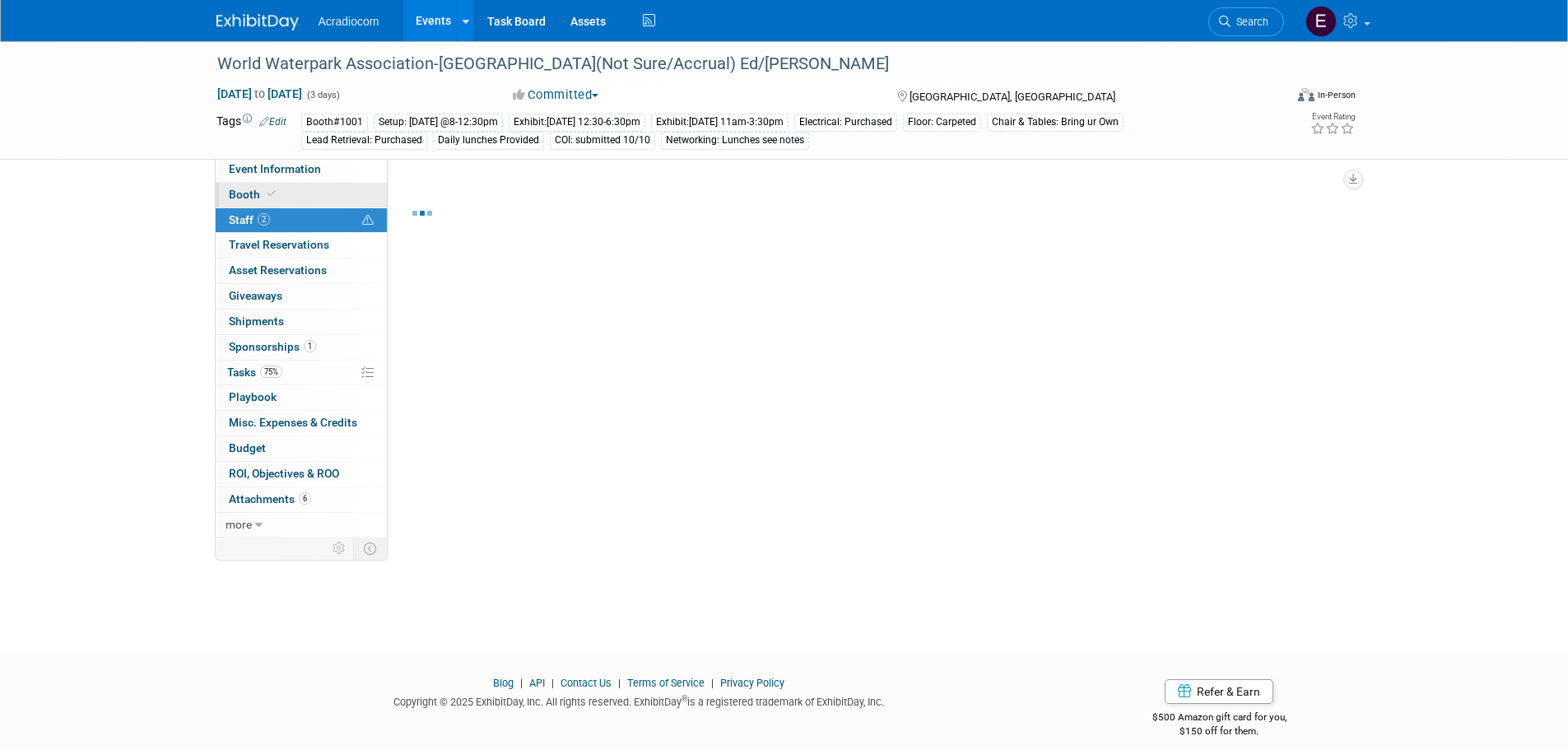
click at [309, 196] on link "Booth" at bounding box center [301, 195] width 171 height 25
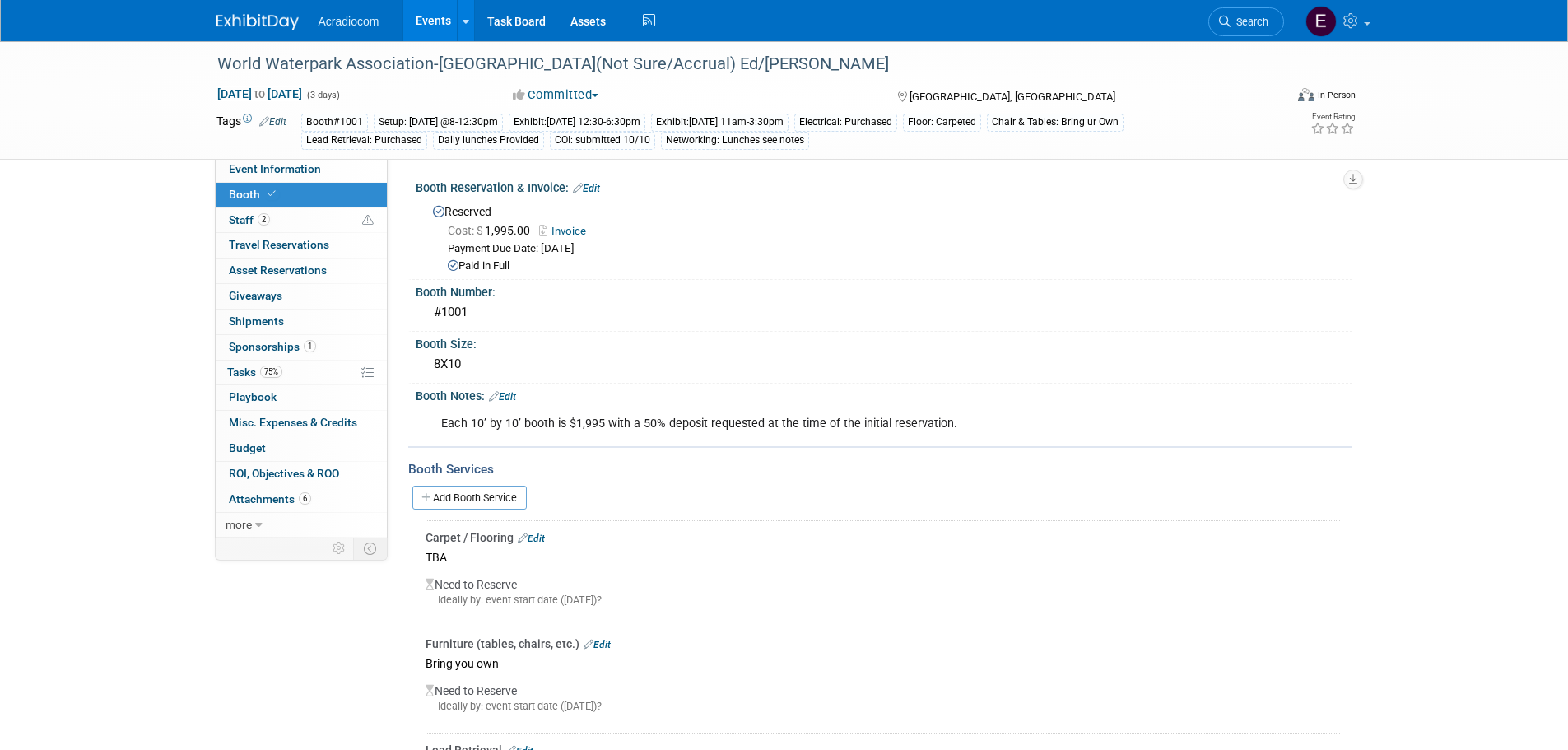
scroll to position [247, 0]
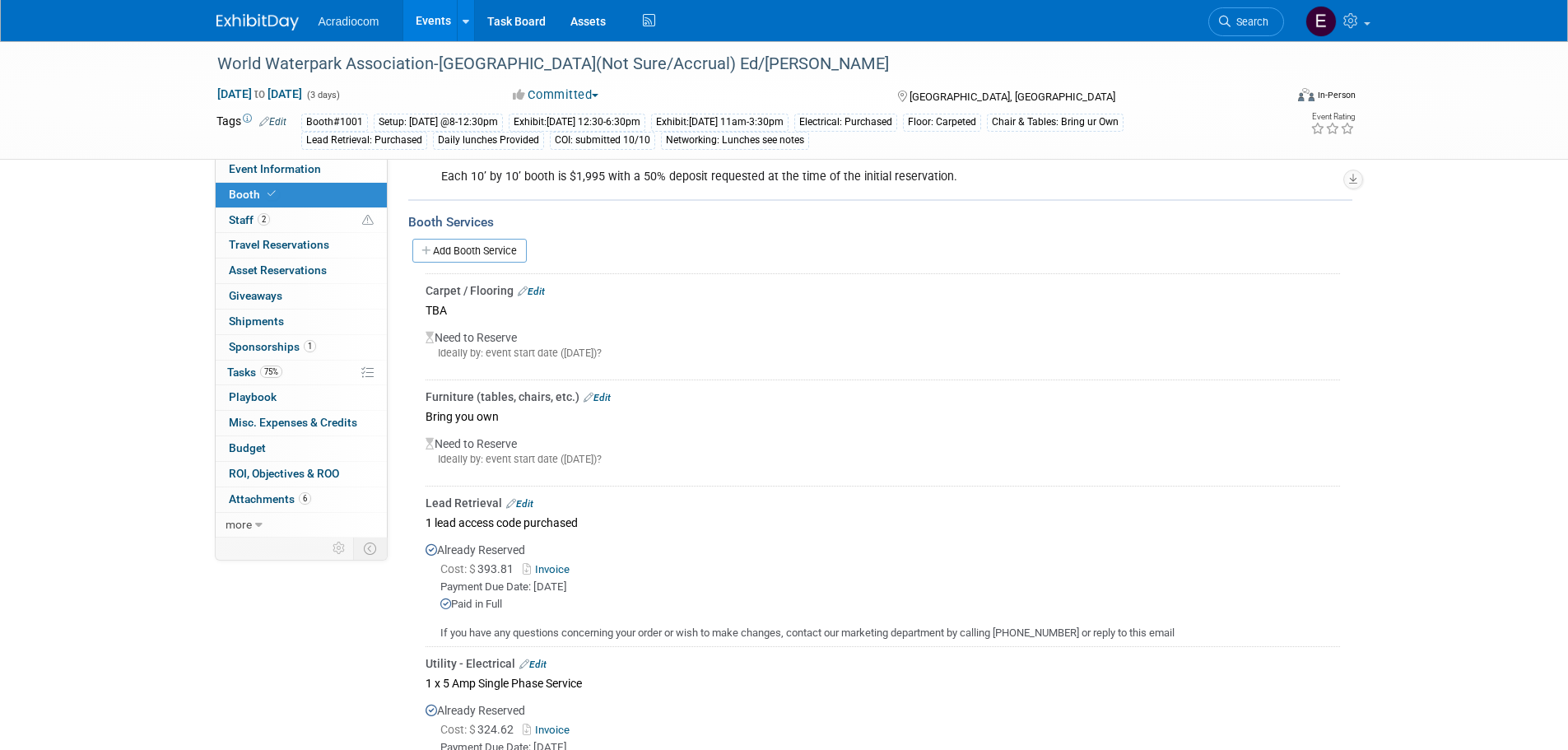
click at [564, 572] on link "Invoice" at bounding box center [550, 569] width 54 height 12
click at [211, 23] on div "Acradiocom Events Add Event Bulk Upload Events Shareable Event Boards Recently …" at bounding box center [784, 20] width 1160 height 41
click at [226, 19] on img at bounding box center [257, 22] width 83 height 17
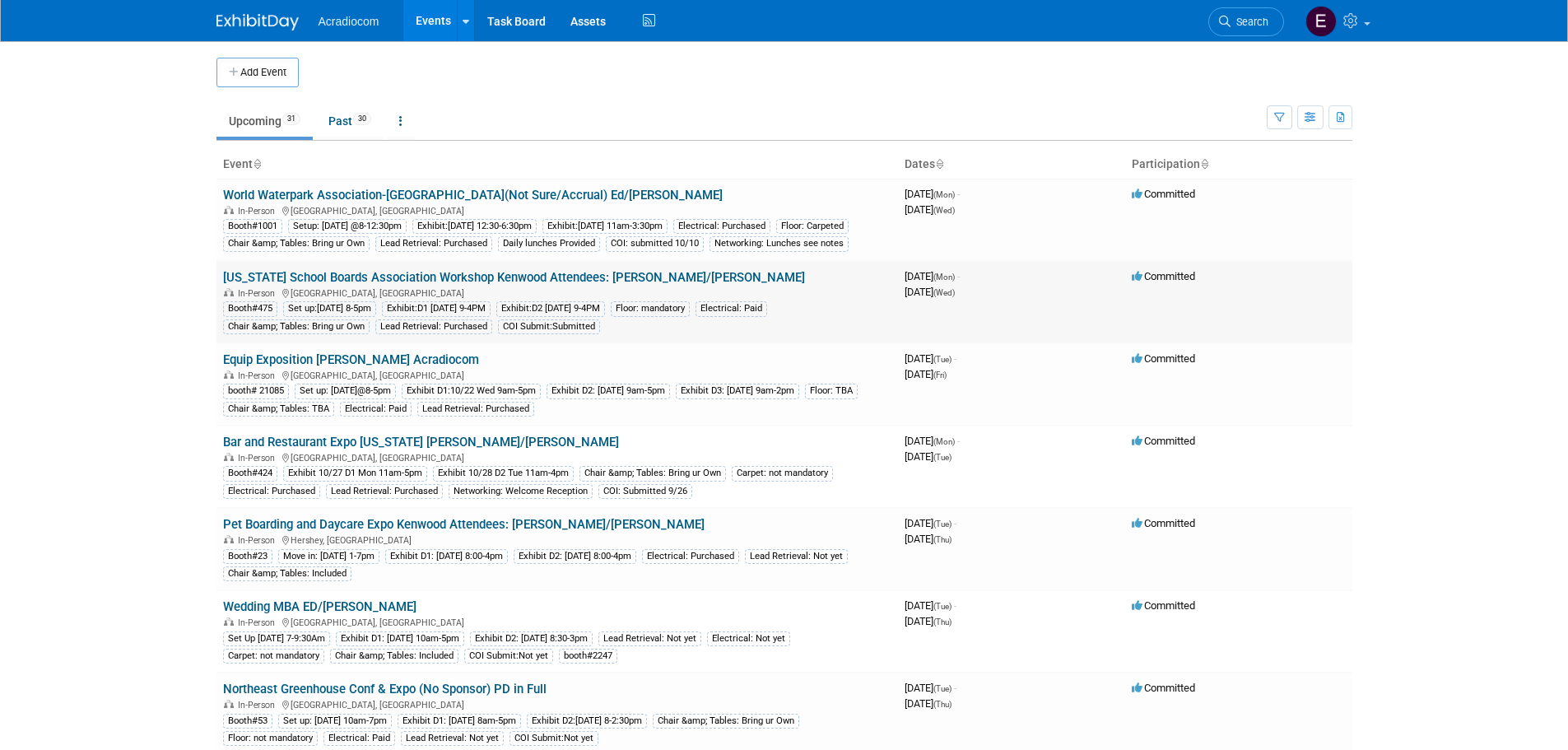
click at [360, 287] on td "[US_STATE] School Boards Association Workshop Kenwood Attendees: [PERSON_NAME]/…" at bounding box center [557, 302] width 681 height 83
click at [365, 285] on link "[US_STATE] School Boards Association Workshop Kenwood Attendees: [PERSON_NAME]/…" at bounding box center [513, 278] width 582 height 15
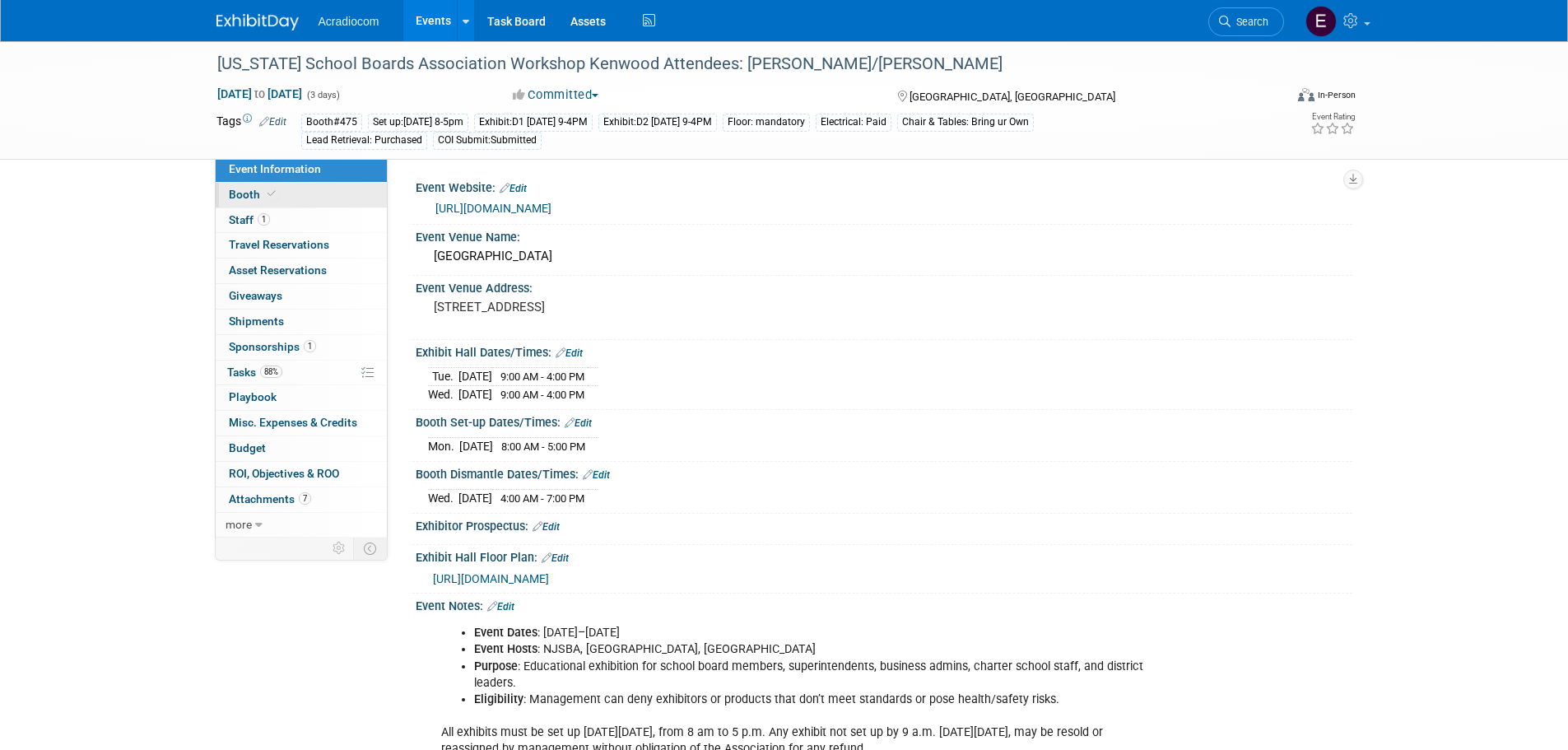
click at [317, 203] on link "Booth" at bounding box center [301, 195] width 171 height 25
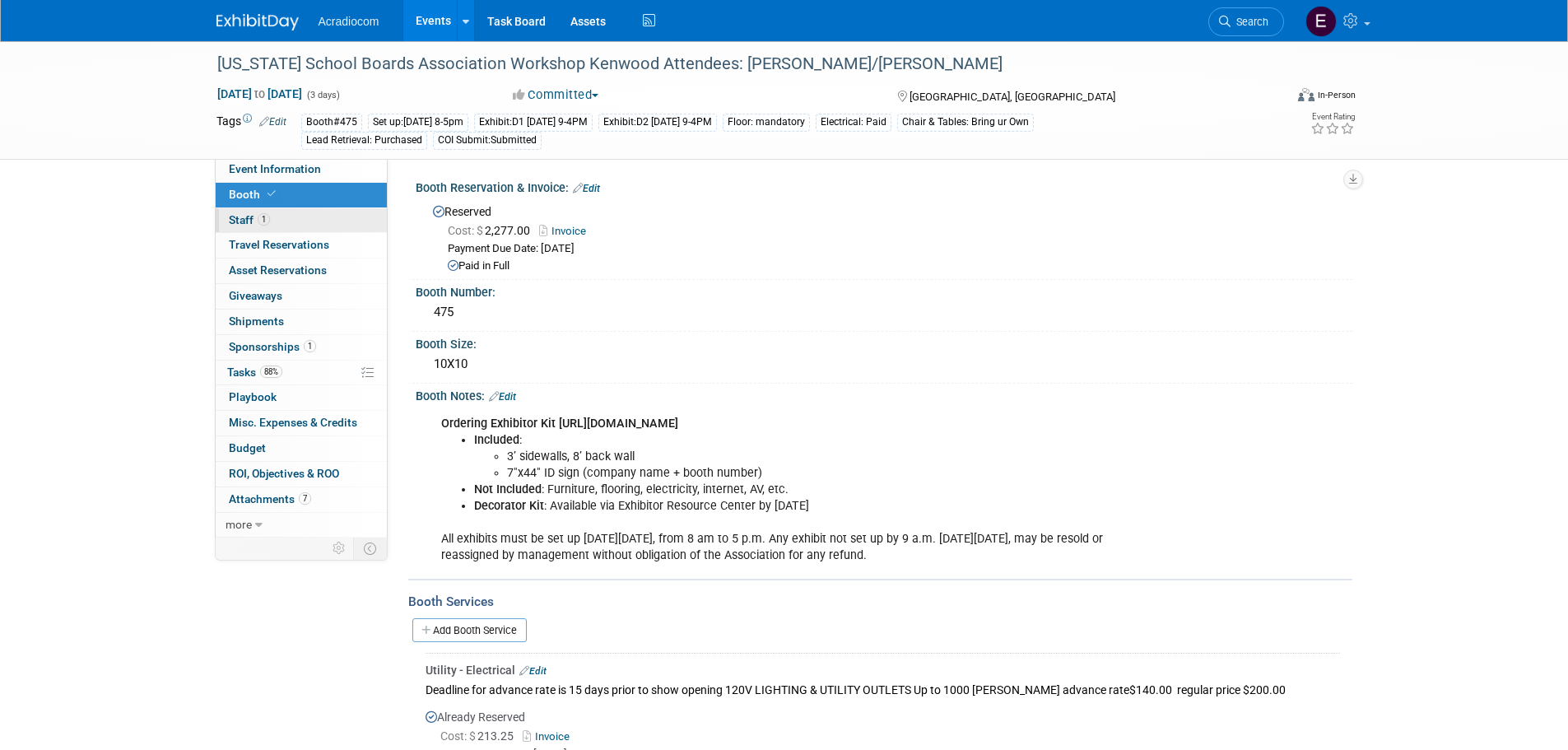
click at [317, 221] on link "1 Staff 1" at bounding box center [301, 220] width 171 height 25
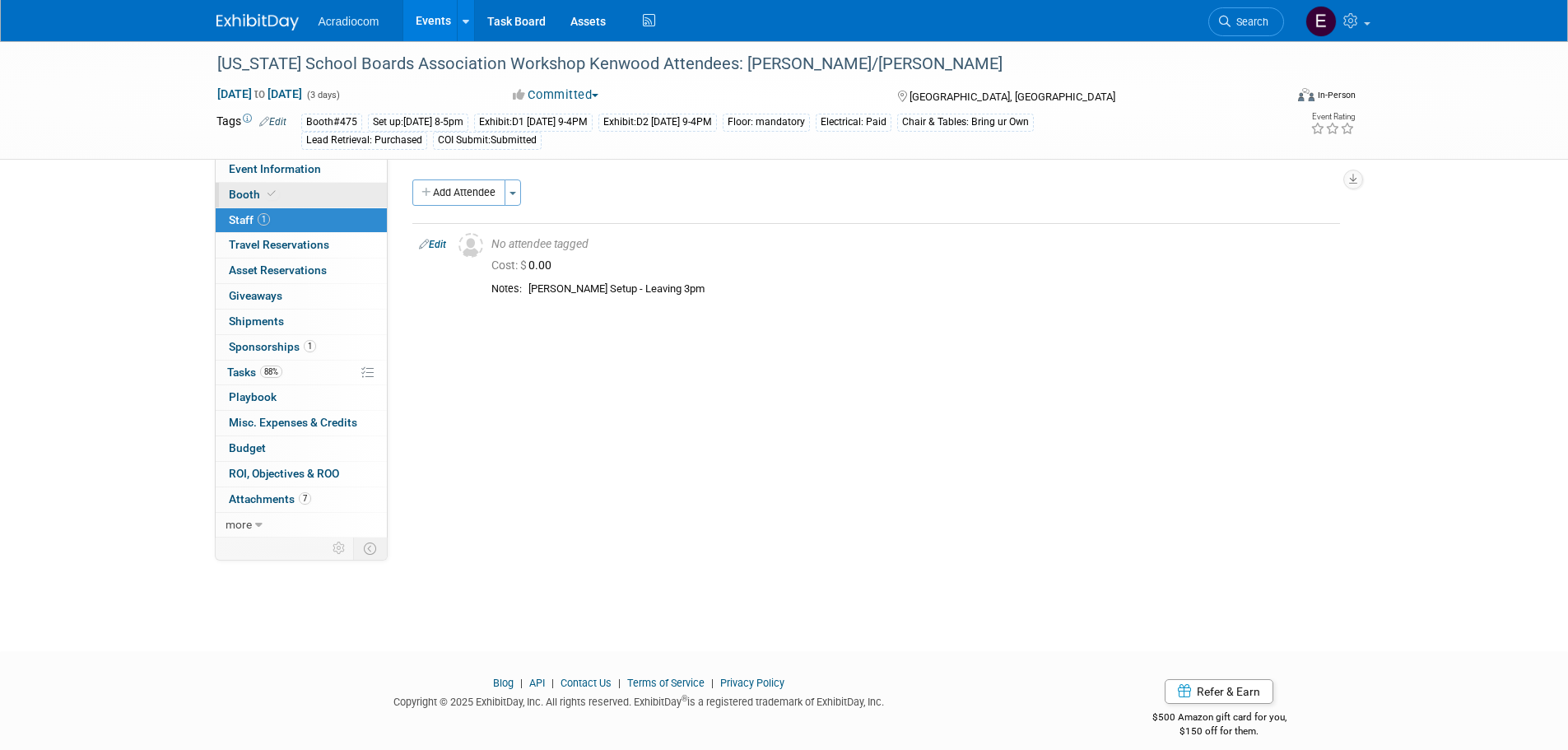
click at [280, 188] on link "Booth" at bounding box center [301, 195] width 171 height 25
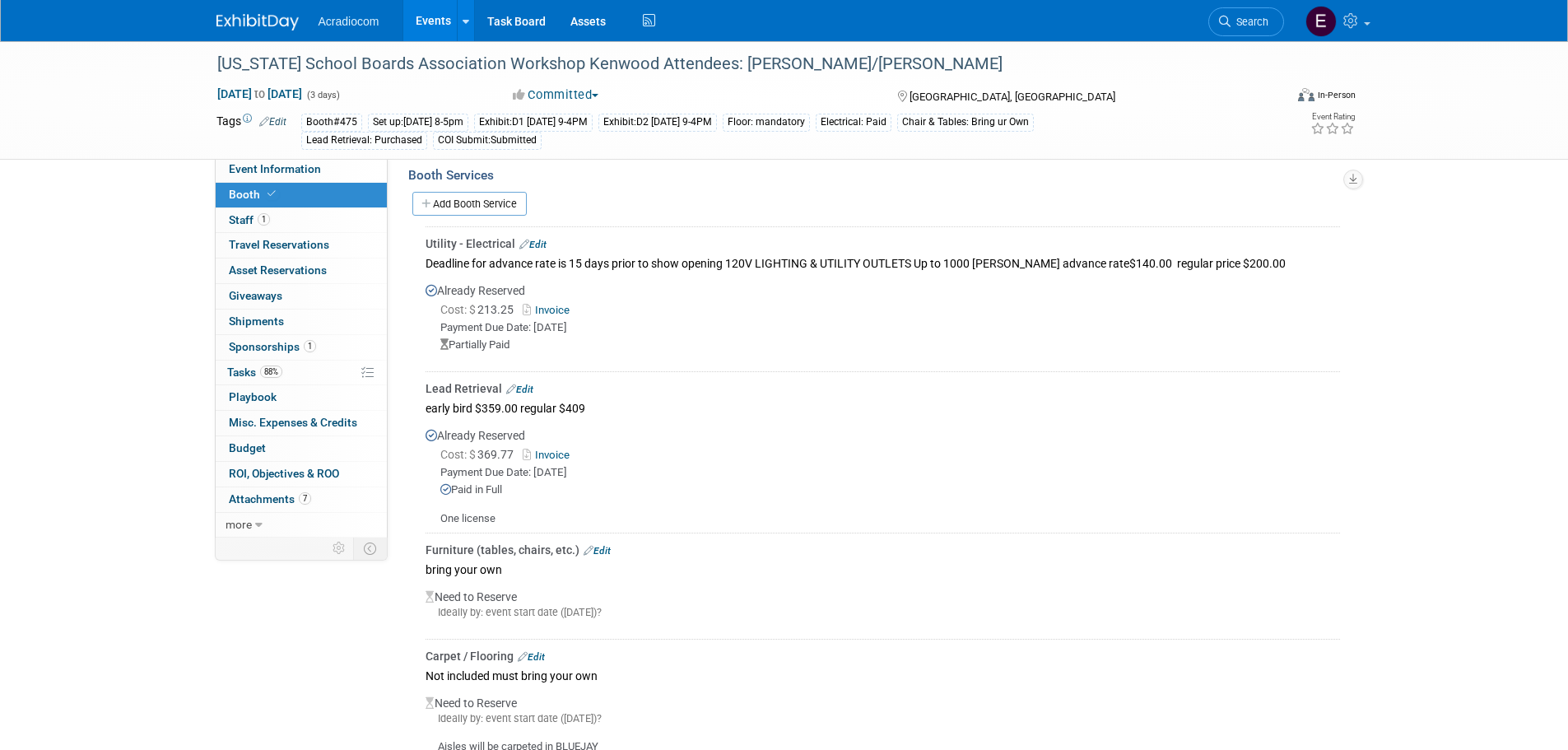
scroll to position [344, 0]
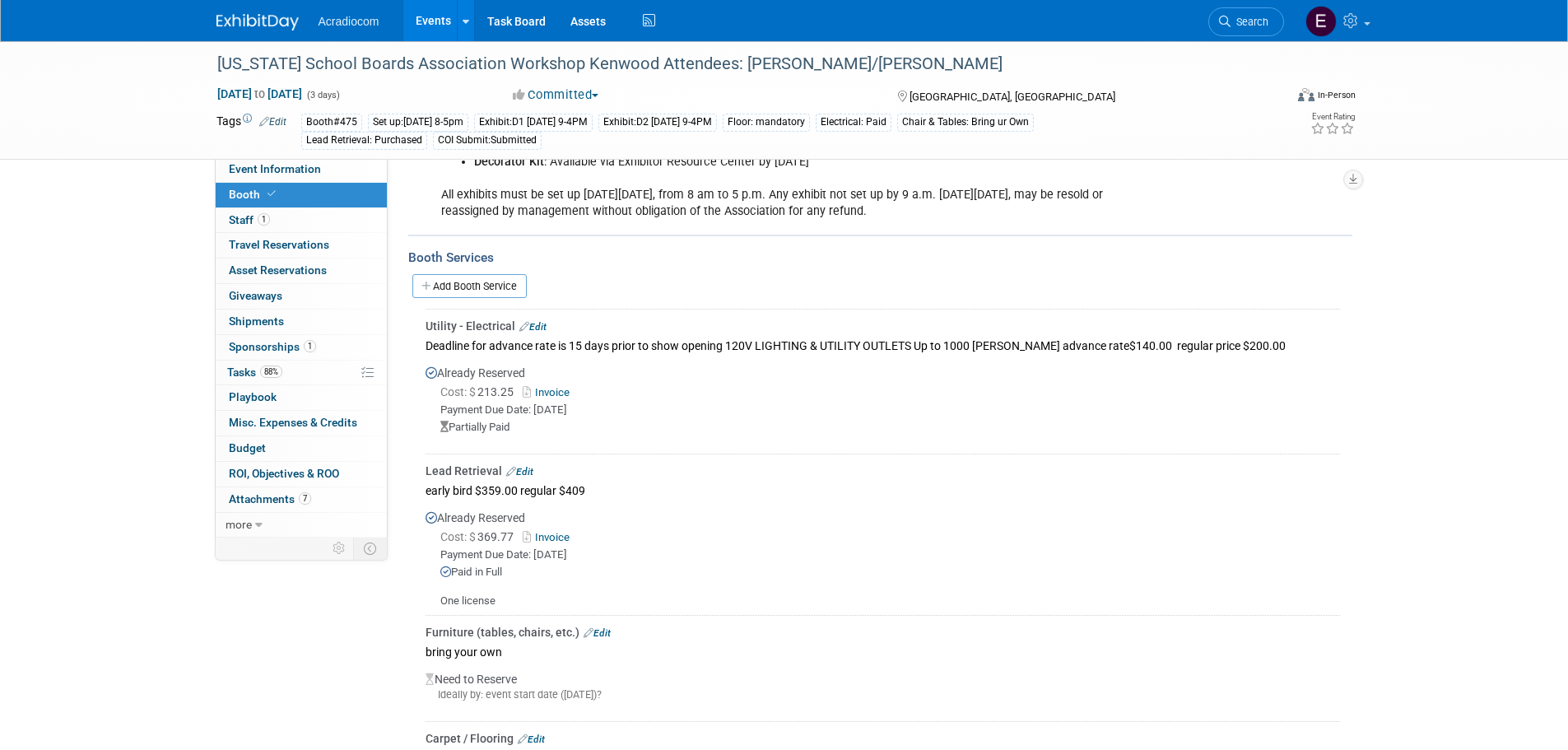
click at [249, 23] on img at bounding box center [257, 22] width 83 height 17
